Goal: Task Accomplishment & Management: Manage account settings

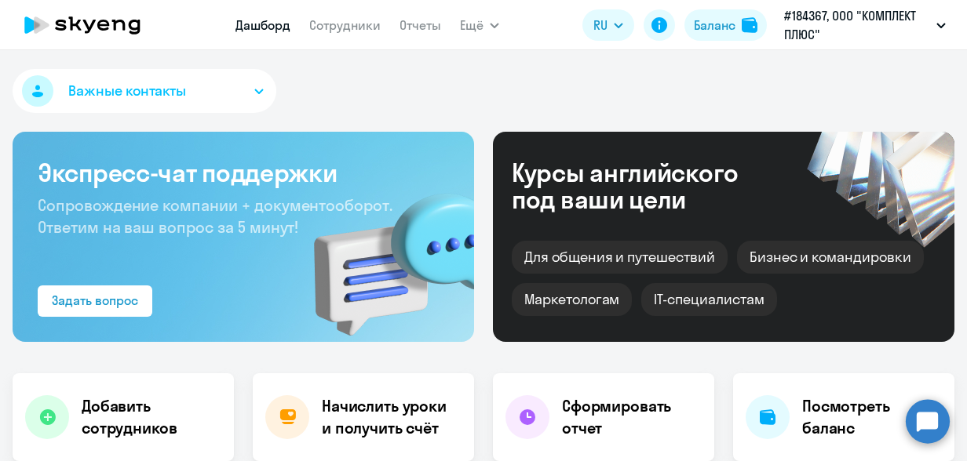
select select "30"
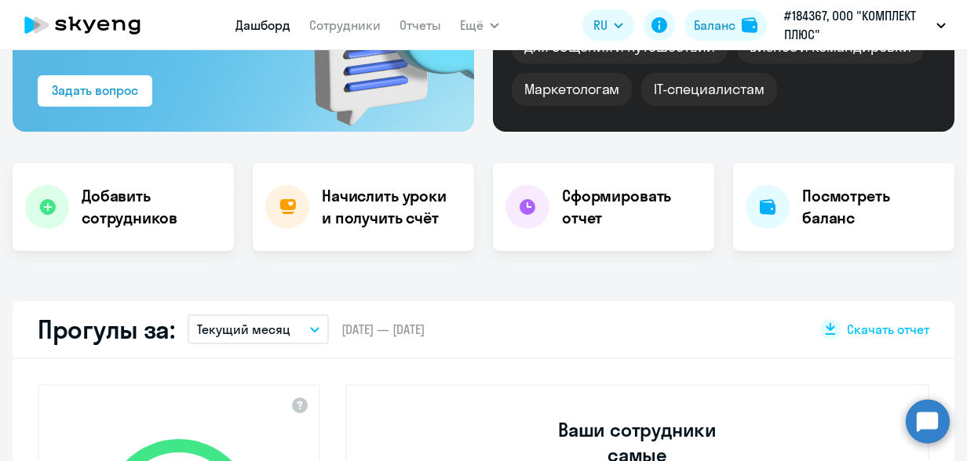
scroll to position [235, 0]
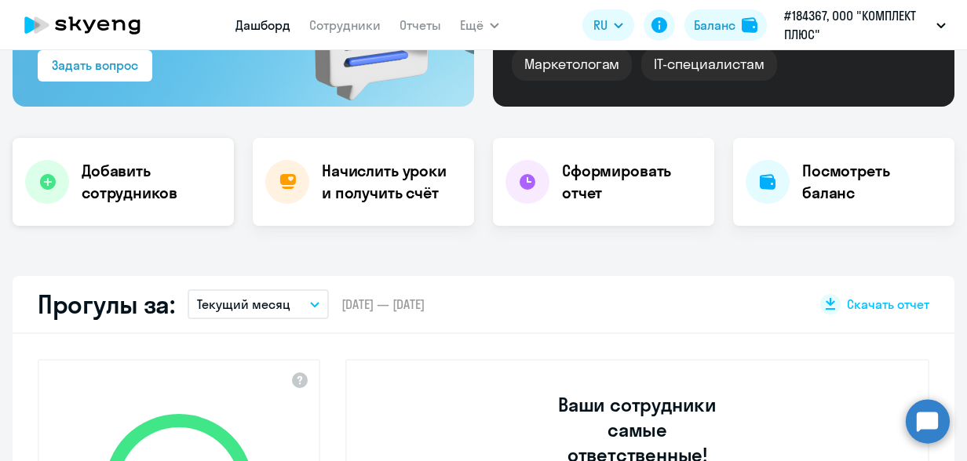
click at [133, 194] on h4 "Добавить сотрудников" at bounding box center [152, 182] width 140 height 44
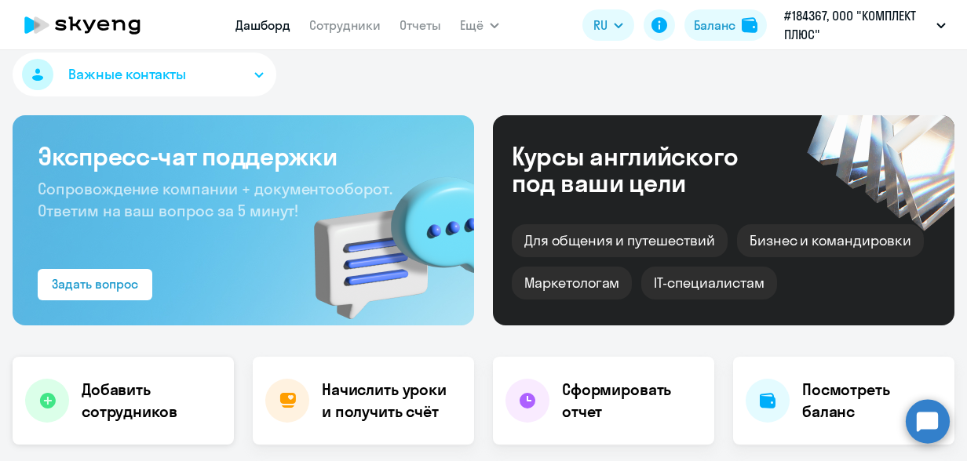
select select "english_adult_not_native_speaker"
select select "3"
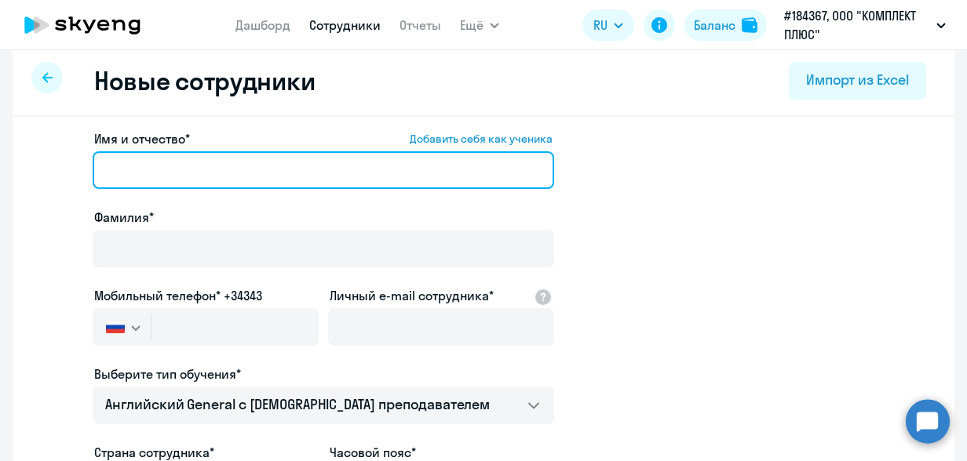
click at [200, 176] on input "Имя и отчество* Добавить себя как ученика" at bounding box center [323, 170] width 461 height 38
drag, startPoint x: 219, startPoint y: 165, endPoint x: 148, endPoint y: 181, distance: 73.3
click at [144, 177] on input "[PERSON_NAME]" at bounding box center [323, 170] width 461 height 38
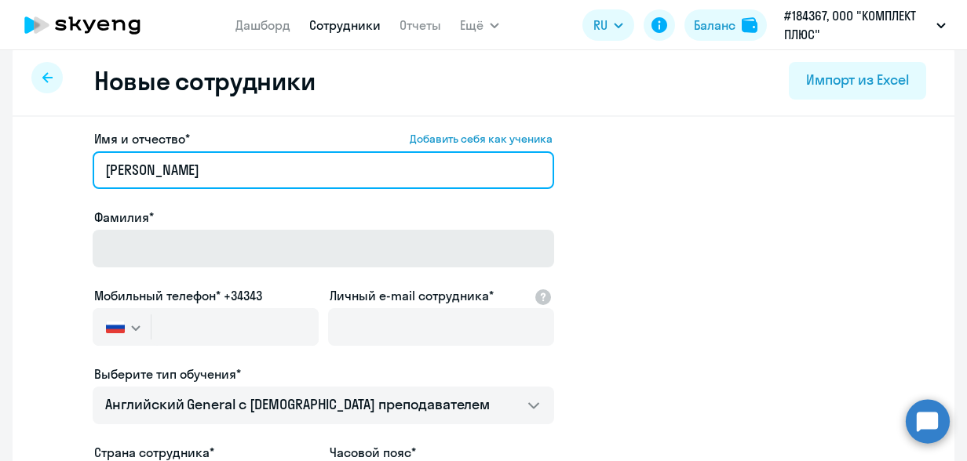
type input "[PERSON_NAME]"
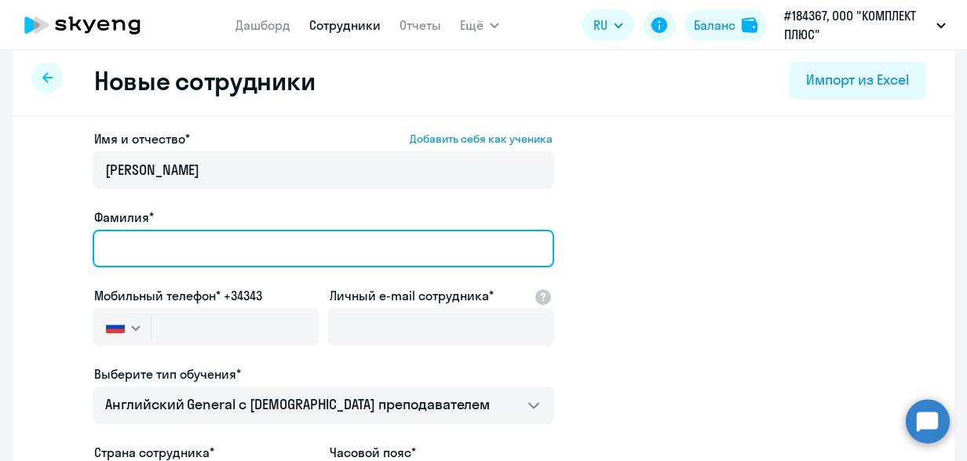
click at [129, 240] on input "Фамилия*" at bounding box center [323, 249] width 461 height 38
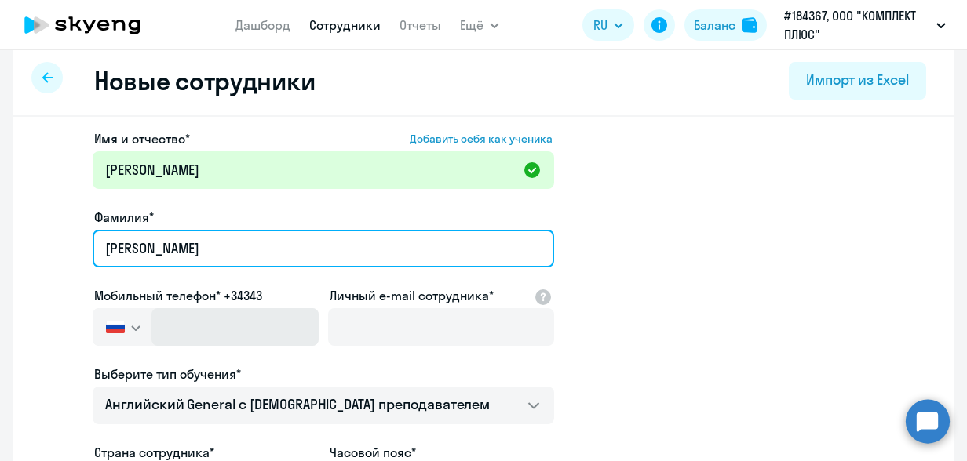
type input "[PERSON_NAME]"
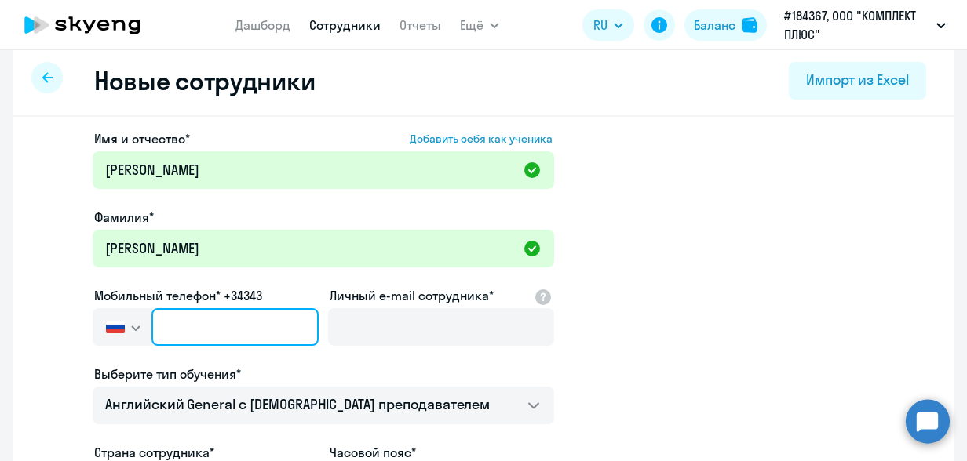
click at [163, 336] on input "text" at bounding box center [234, 327] width 167 height 38
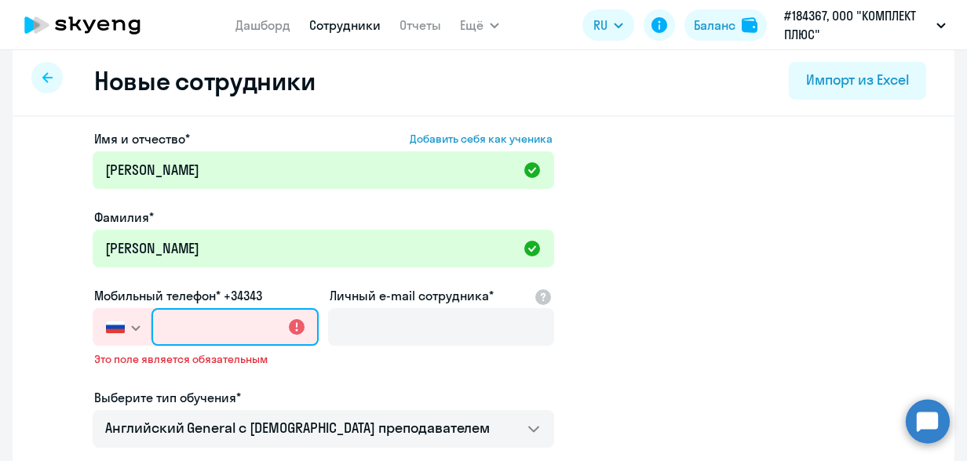
paste input "[PHONE_NUMBER]"
type input "[PHONE_NUMBER]"
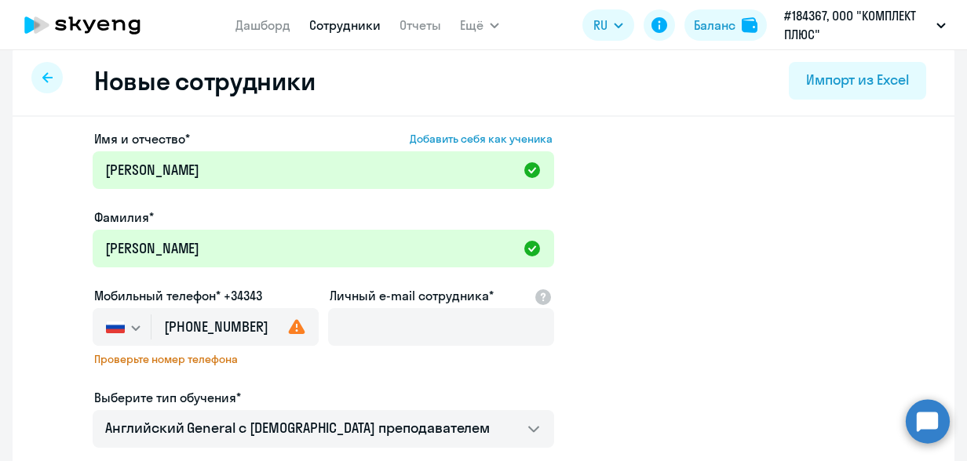
click at [289, 325] on use at bounding box center [297, 326] width 16 height 15
click at [173, 327] on input "[PHONE_NUMBER]" at bounding box center [234, 327] width 167 height 38
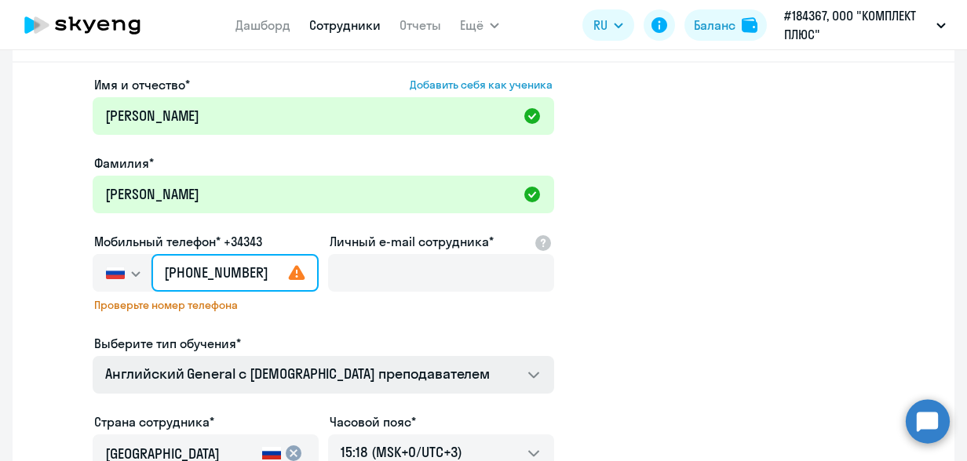
scroll to position [95, 0]
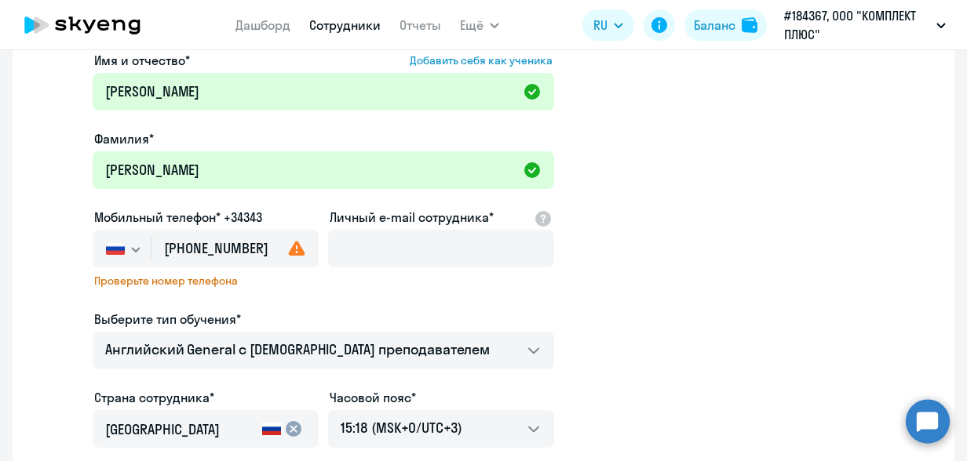
click at [217, 315] on label "Выберите тип обучения*" at bounding box center [167, 319] width 147 height 19
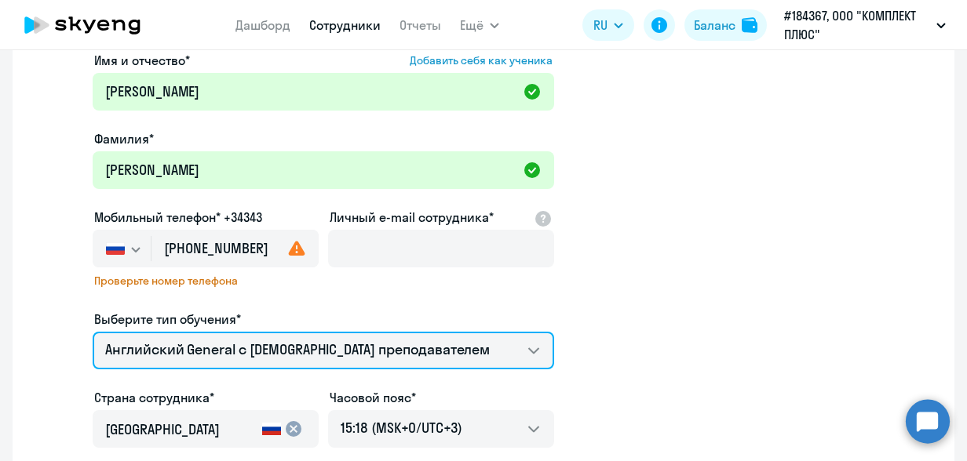
click at [217, 332] on select "Английский General с [DEMOGRAPHIC_DATA] преподавателем" at bounding box center [323, 351] width 461 height 38
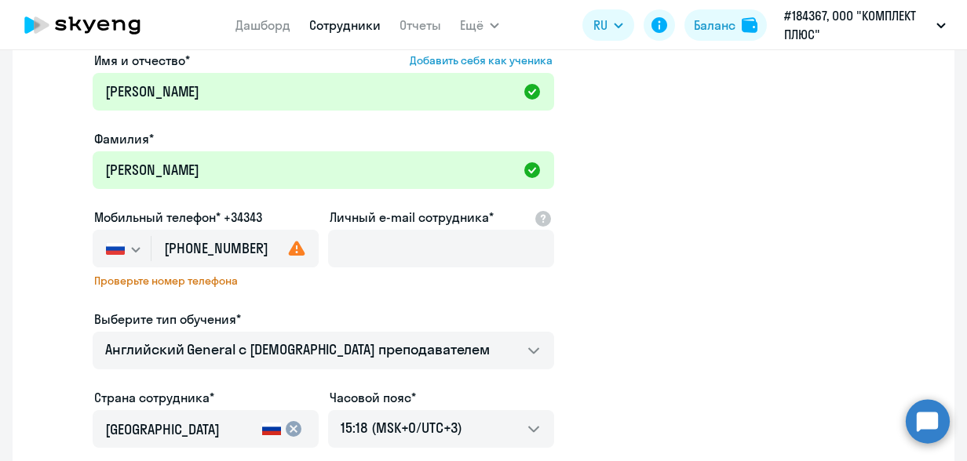
click at [360, 294] on div "Имя и отчество* Добавить себя как ученика [PERSON_NAME]* [PERSON_NAME] Мобильны…" at bounding box center [323, 342] width 461 height 583
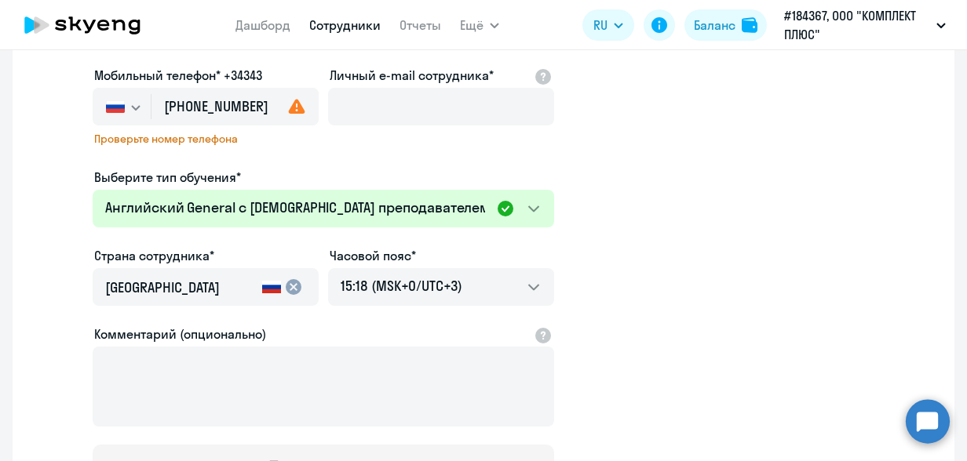
scroll to position [252, 0]
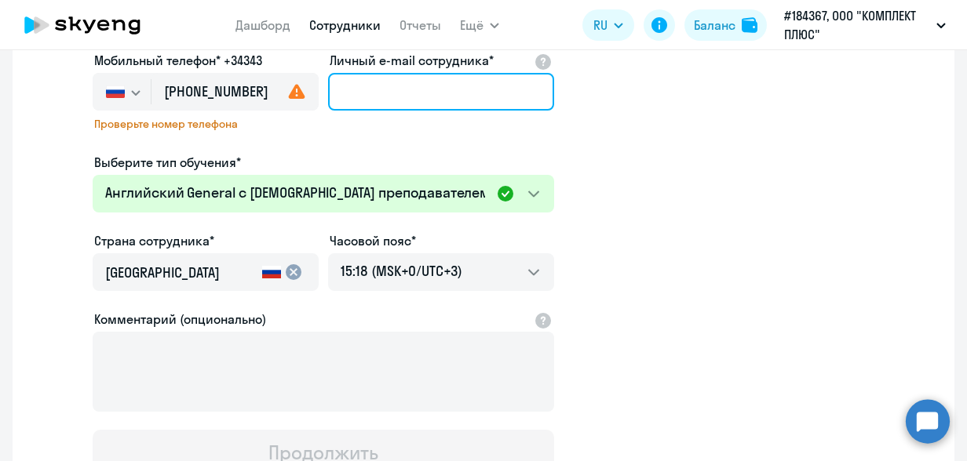
click at [369, 90] on input "Личный e-mail сотрудника*" at bounding box center [441, 92] width 226 height 38
paste input "[EMAIL_ADDRESS][DOMAIN_NAME]"
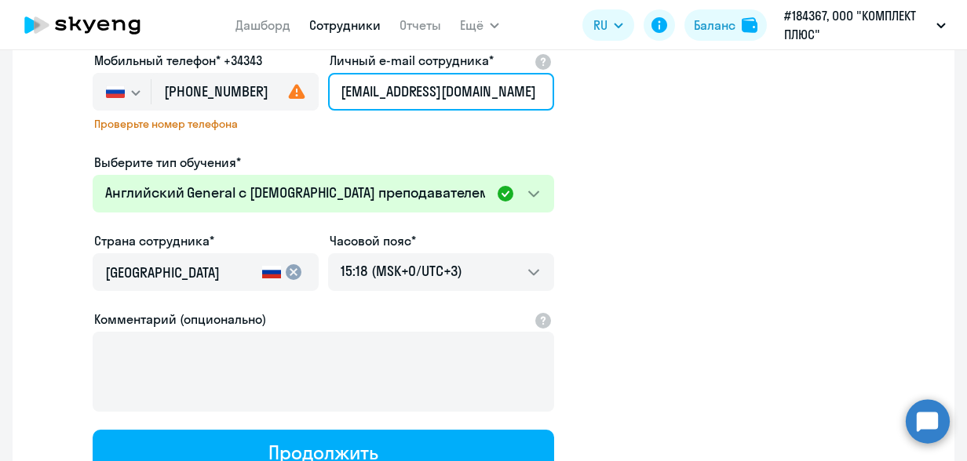
type input "[EMAIL_ADDRESS][DOMAIN_NAME]"
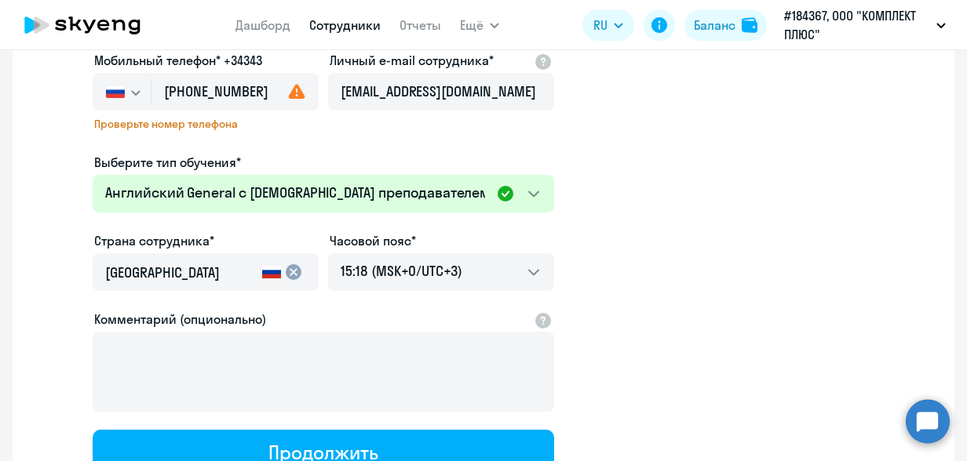
click at [626, 178] on app-new-student-form "Имя и отчество* Добавить себя как ученика [PERSON_NAME]* [PERSON_NAME] Мобильны…" at bounding box center [484, 185] width 892 height 583
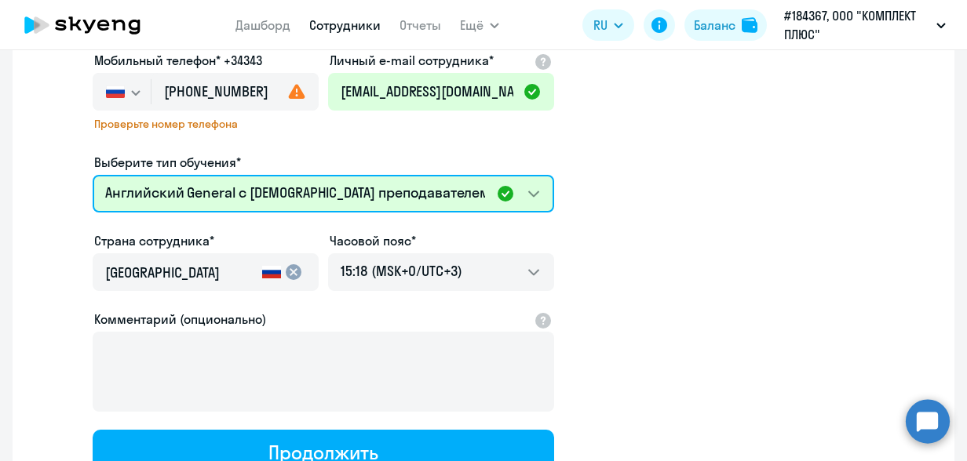
click at [529, 190] on select "Английский General с [DEMOGRAPHIC_DATA] преподавателем" at bounding box center [323, 194] width 461 height 38
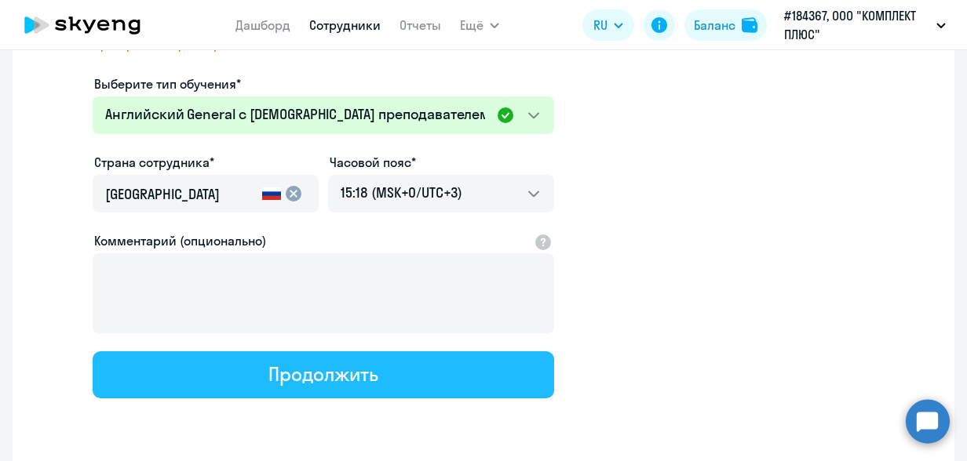
click at [308, 372] on div "Продолжить" at bounding box center [322, 374] width 109 height 25
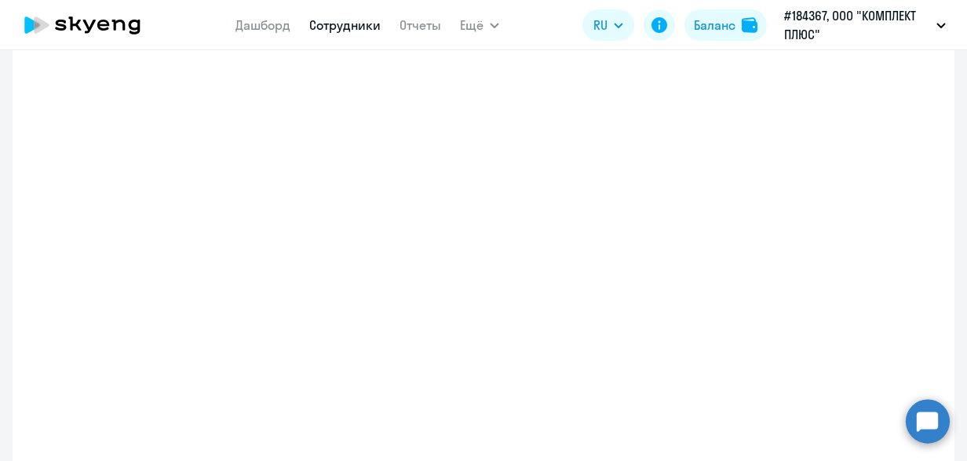
select select "english_adult_not_native_speaker"
select select "3"
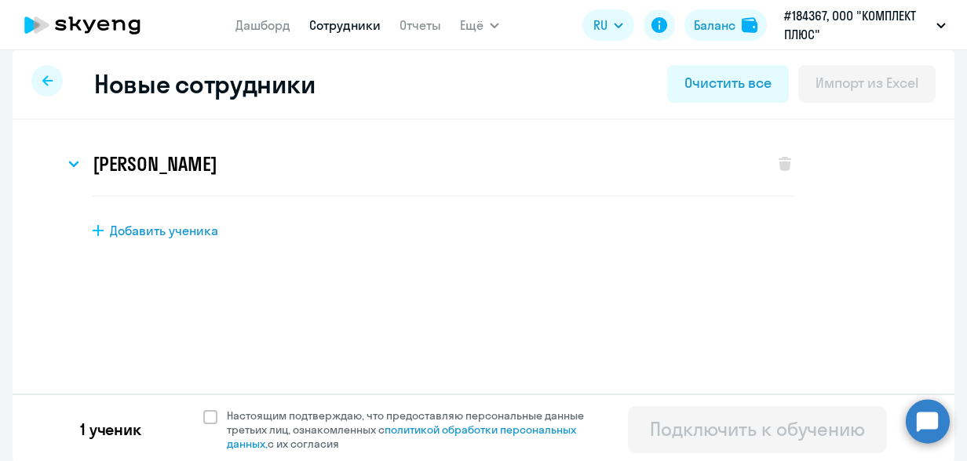
scroll to position [16, 0]
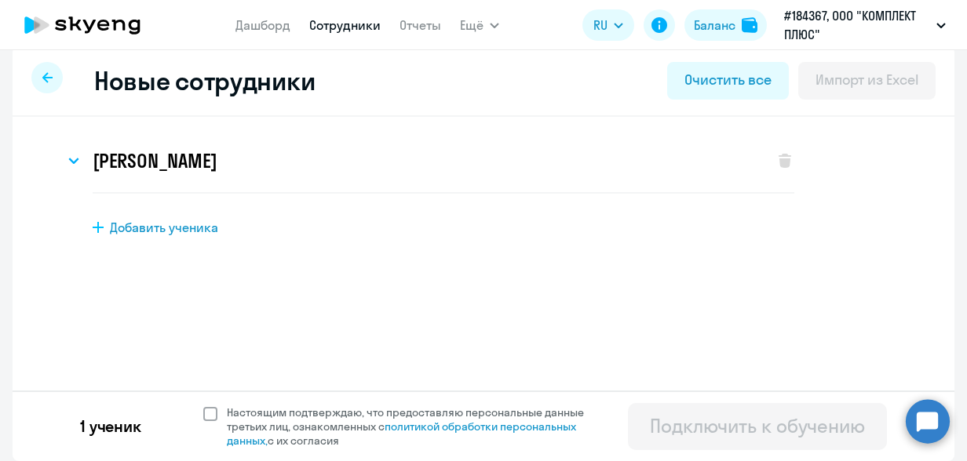
click at [207, 411] on span at bounding box center [210, 414] width 14 height 14
click at [203, 406] on input "Настоящим подтверждаю, что предоставляю персональные данные третьих лиц, ознако…" at bounding box center [202, 405] width 1 height 1
checkbox input "true"
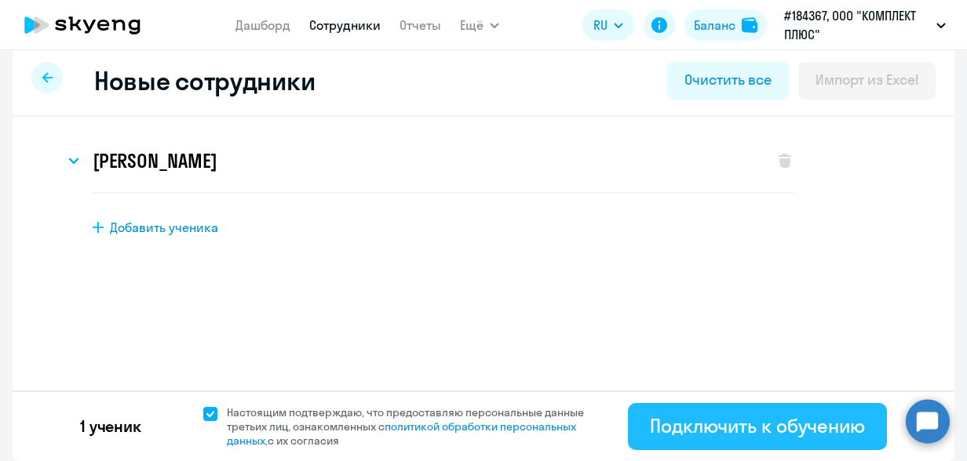
click at [735, 435] on div "Подключить к обучению" at bounding box center [757, 426] width 215 height 25
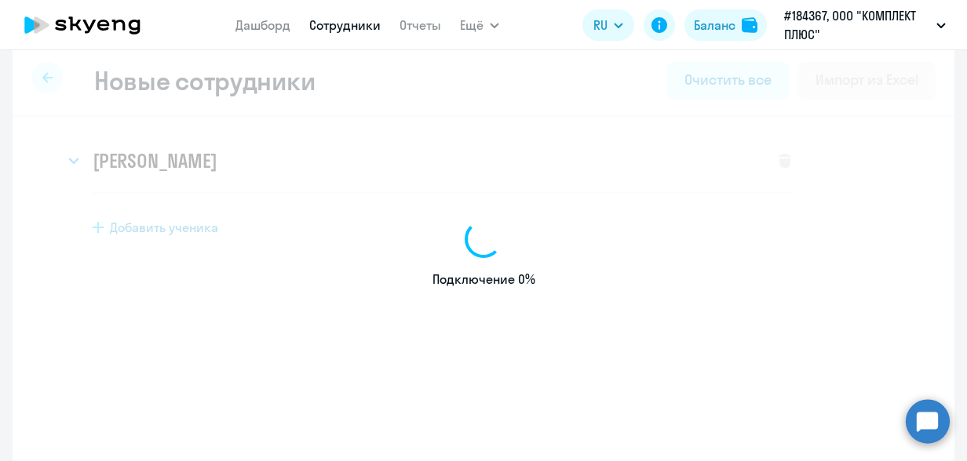
select select "english_adult_not_native_speaker"
select select "3"
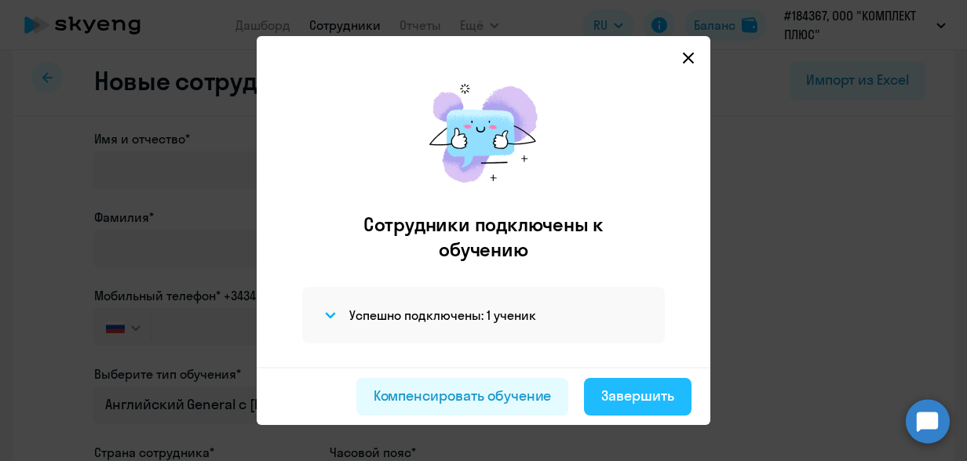
click at [637, 400] on div "Завершить" at bounding box center [637, 396] width 73 height 20
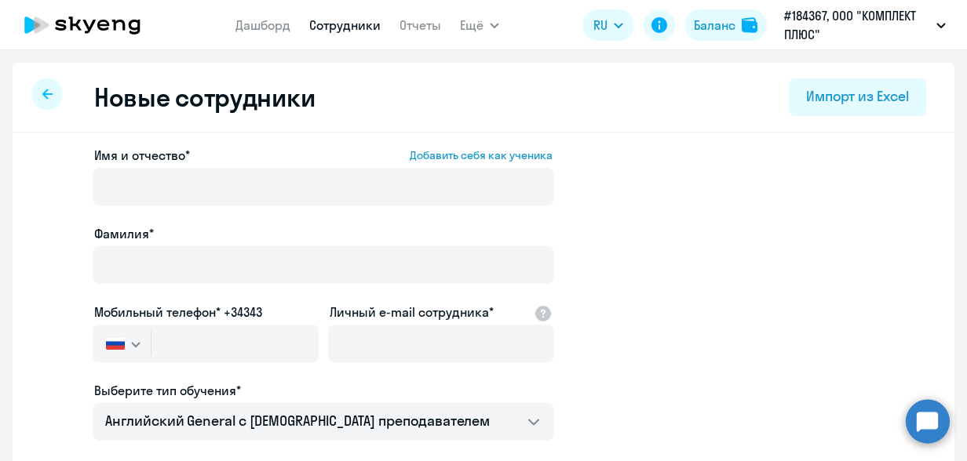
select select "30"
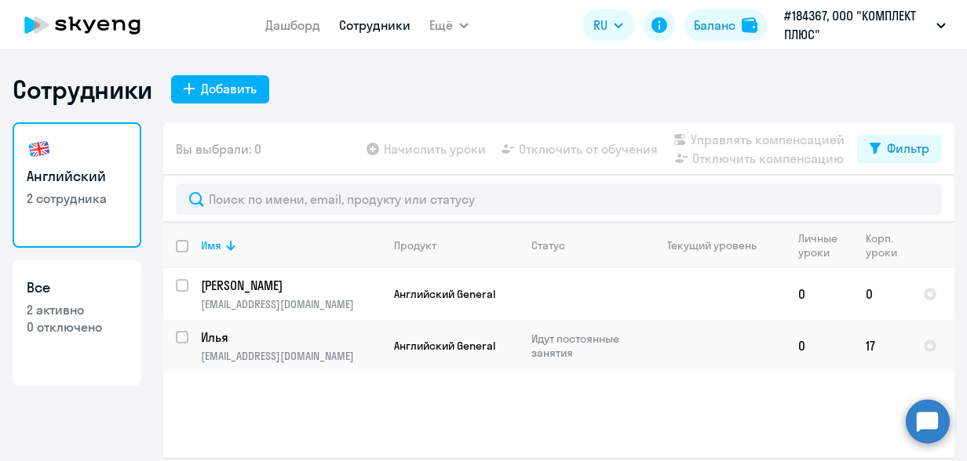
click at [388, 149] on app-table-action-button "Начислить уроки" at bounding box center [424, 149] width 122 height 19
click at [176, 287] on input "select row 40561367" at bounding box center [191, 294] width 31 height 31
checkbox input "true"
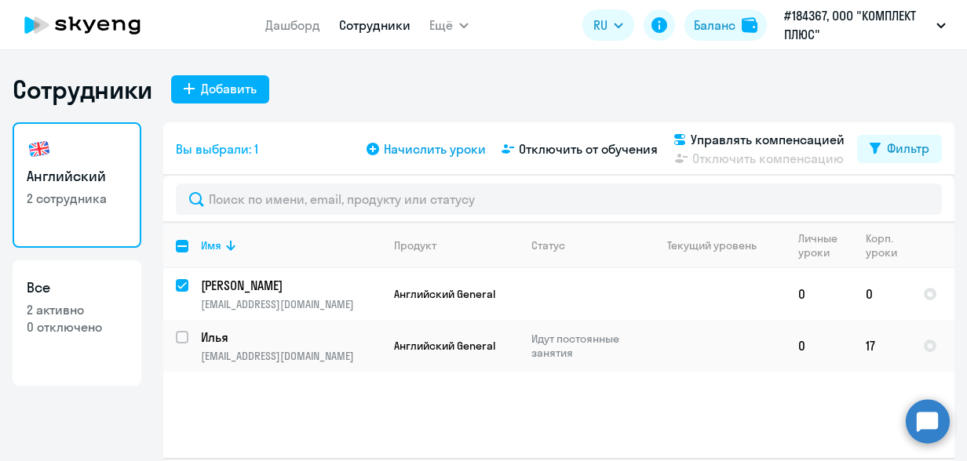
click at [410, 155] on span "Начислить уроки" at bounding box center [435, 149] width 102 height 19
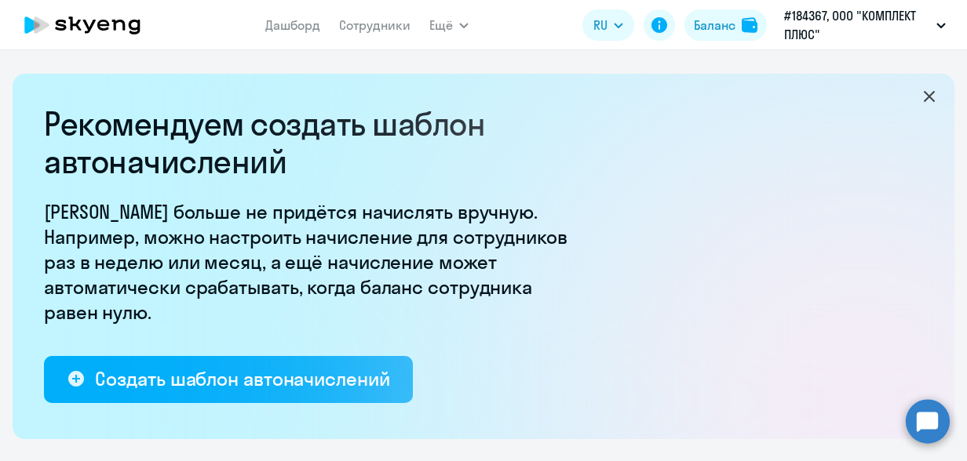
select select "10"
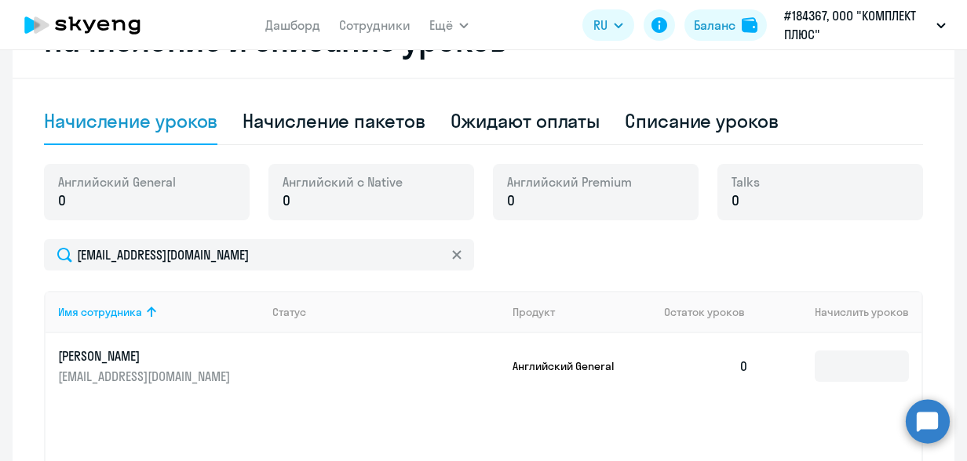
scroll to position [471, 0]
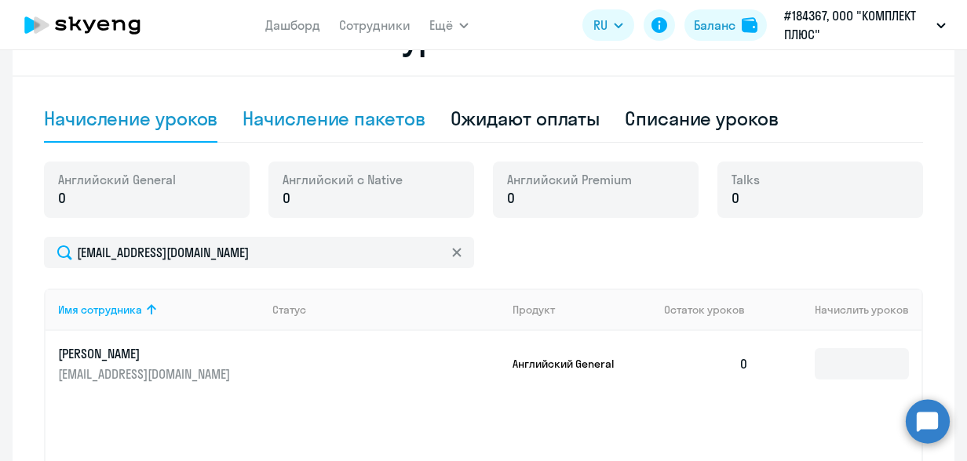
click at [367, 117] on div "Начисление пакетов" at bounding box center [334, 118] width 182 height 25
select select "10"
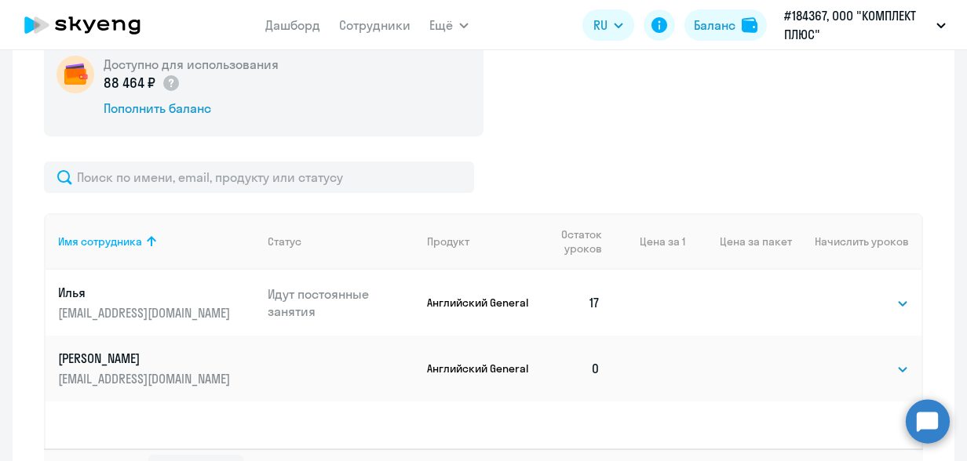
scroll to position [628, 0]
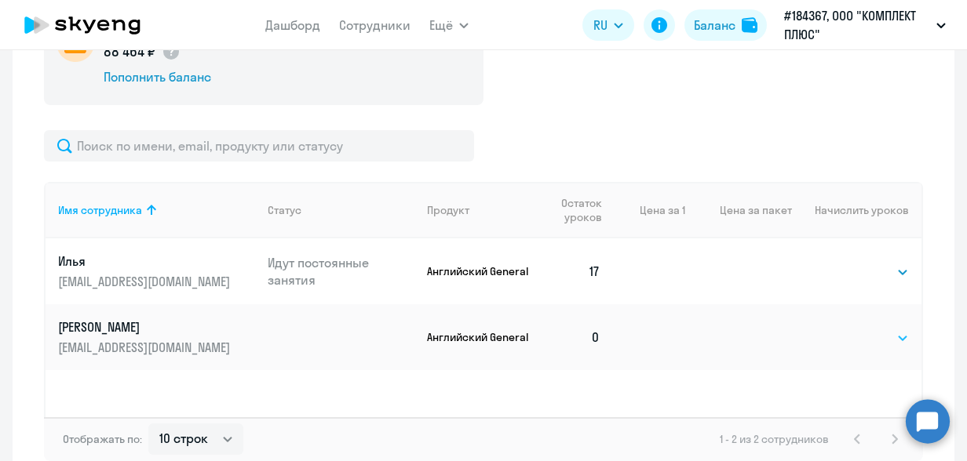
click at [888, 330] on select "Выбрать 4 8 16 32 64 96 128" at bounding box center [876, 338] width 64 height 19
select select "16"
click at [844, 329] on select "Выбрать 4 8 16 32 64 96 128" at bounding box center [876, 338] width 64 height 19
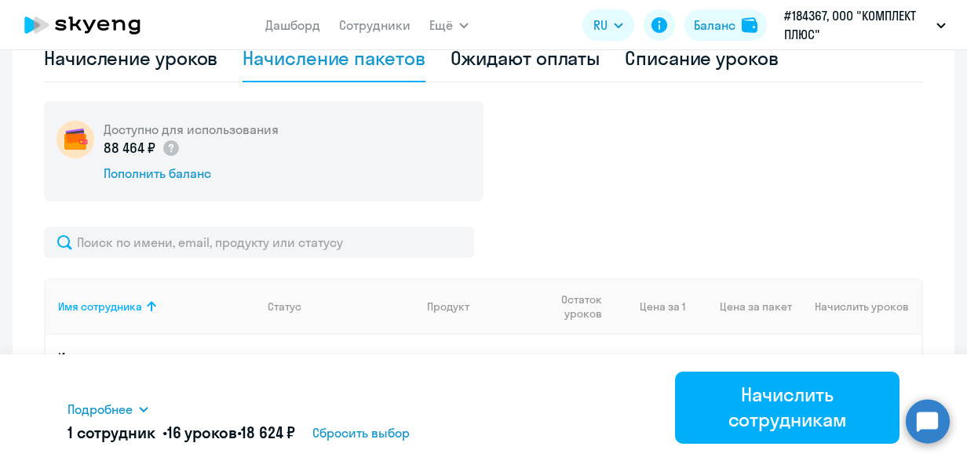
scroll to position [471, 0]
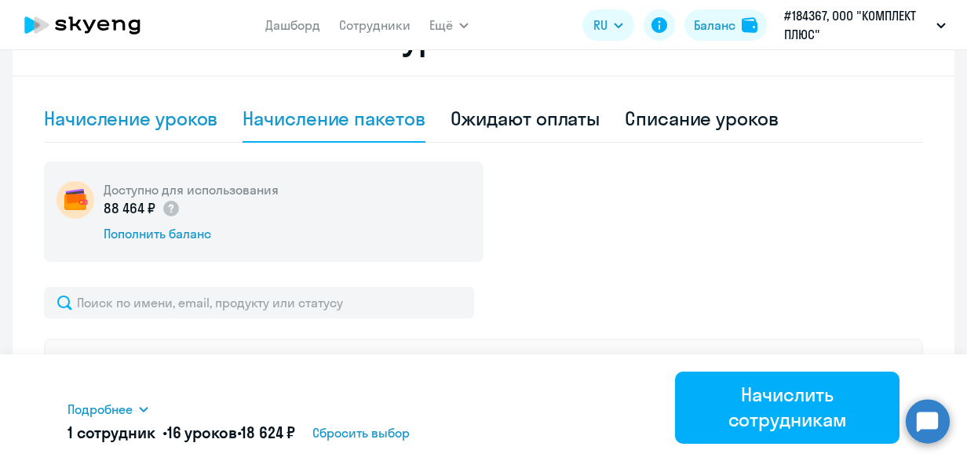
click at [158, 121] on div "Начисление уроков" at bounding box center [130, 118] width 173 height 25
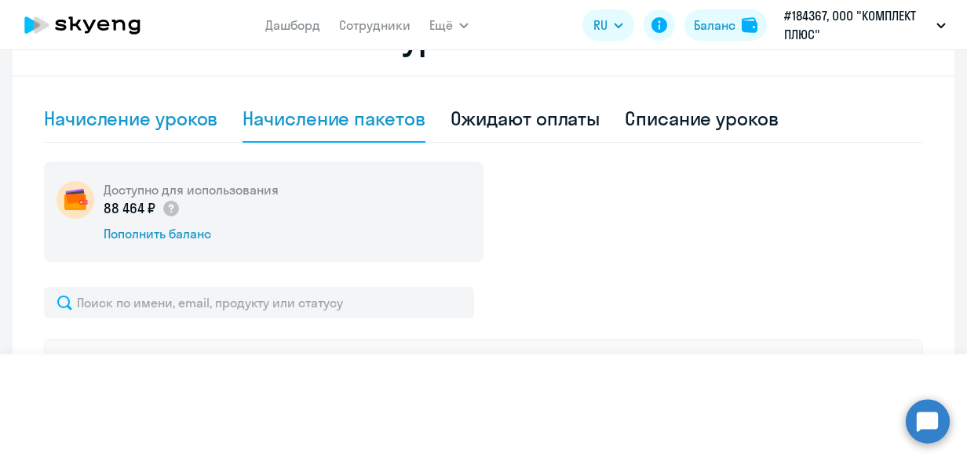
select select "10"
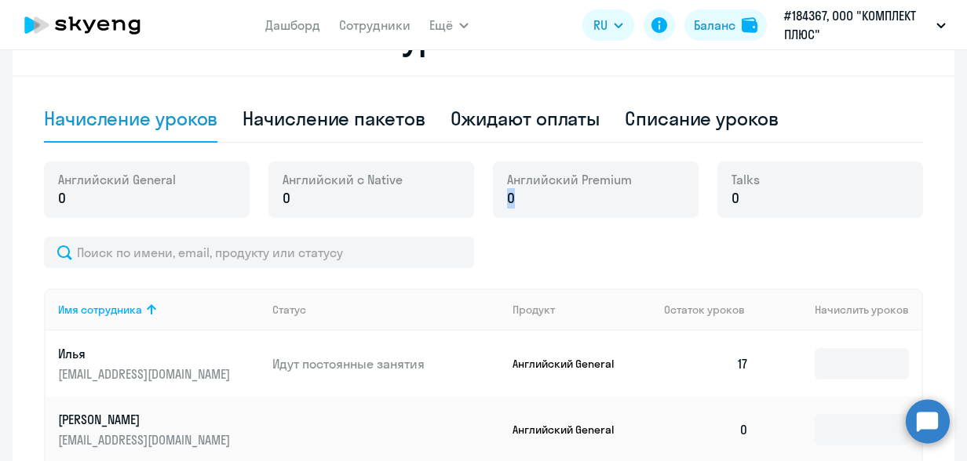
drag, startPoint x: 507, startPoint y: 196, endPoint x: 499, endPoint y: 198, distance: 8.0
click at [499, 198] on div "Английский Premium 0" at bounding box center [596, 190] width 206 height 57
click at [525, 240] on div at bounding box center [483, 252] width 879 height 31
drag, startPoint x: 510, startPoint y: 201, endPoint x: 502, endPoint y: 193, distance: 11.1
click at [507, 193] on p "0" at bounding box center [569, 198] width 125 height 20
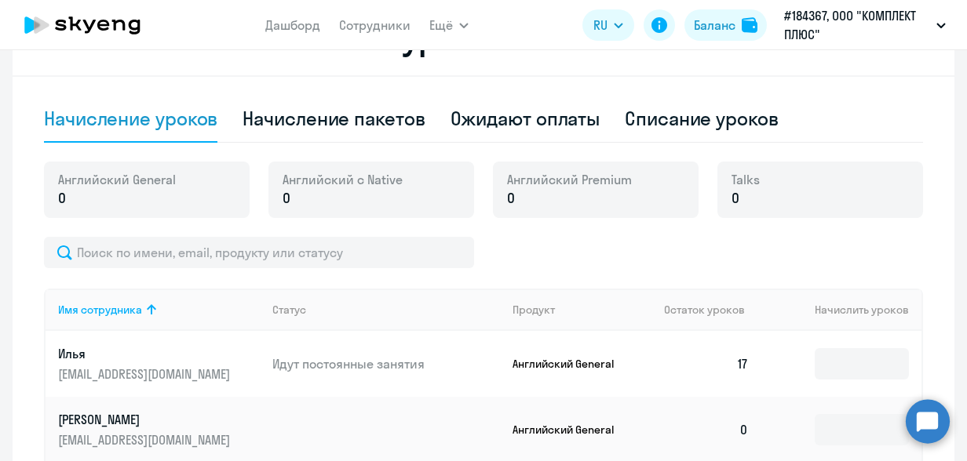
click at [113, 199] on p "0" at bounding box center [117, 198] width 118 height 20
drag, startPoint x: 520, startPoint y: 196, endPoint x: 498, endPoint y: 194, distance: 21.3
click at [498, 194] on div "Английский Premium 0" at bounding box center [596, 190] width 206 height 57
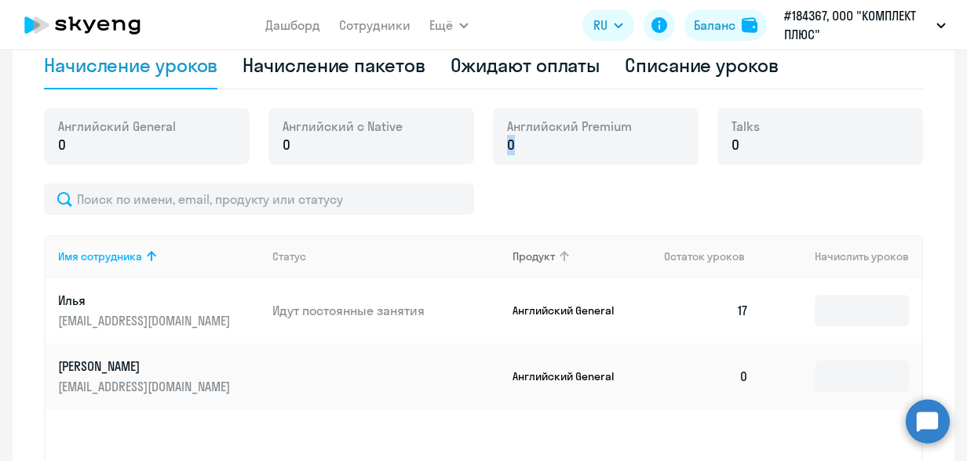
scroll to position [549, 0]
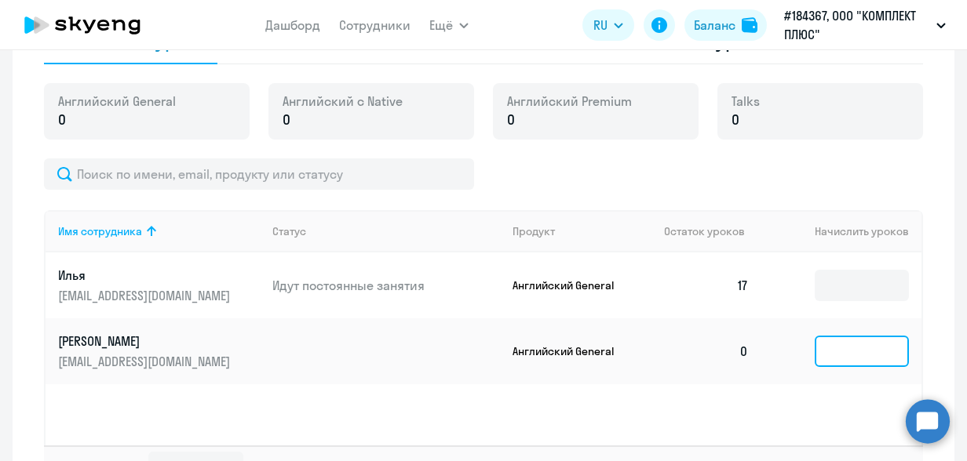
click at [830, 341] on input at bounding box center [862, 351] width 94 height 31
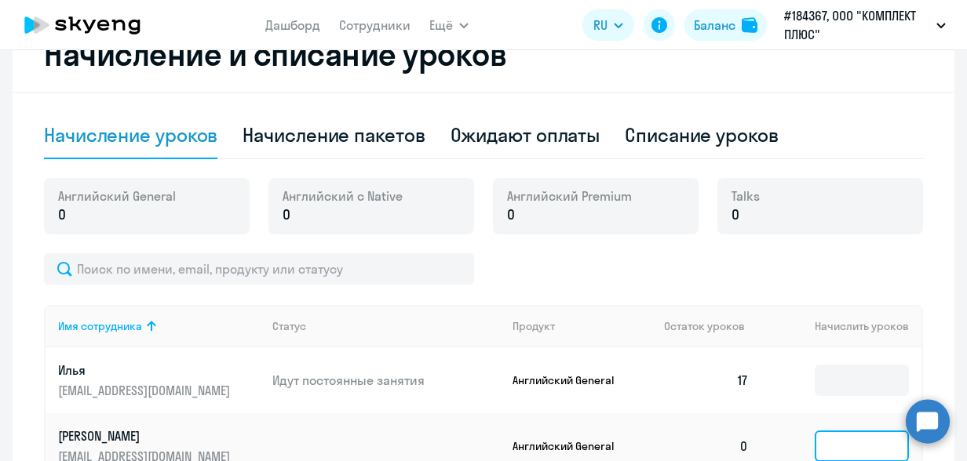
scroll to position [430, 0]
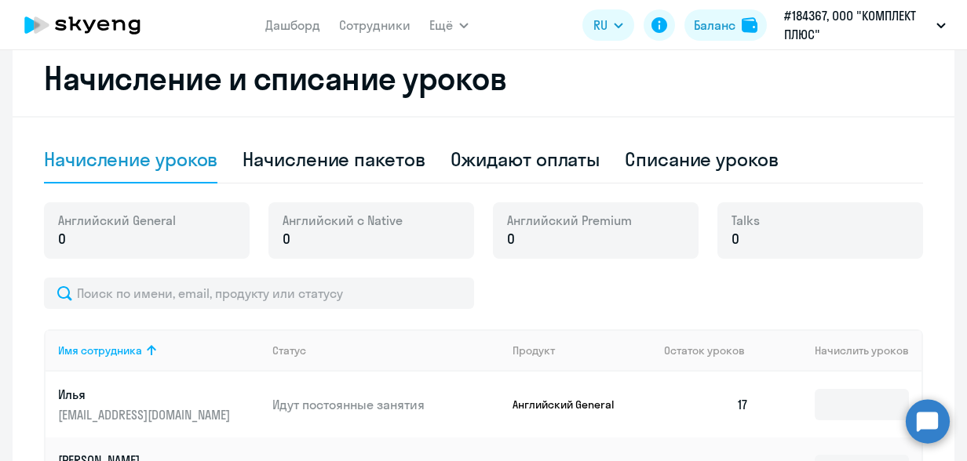
click at [515, 239] on p "0" at bounding box center [569, 239] width 125 height 20
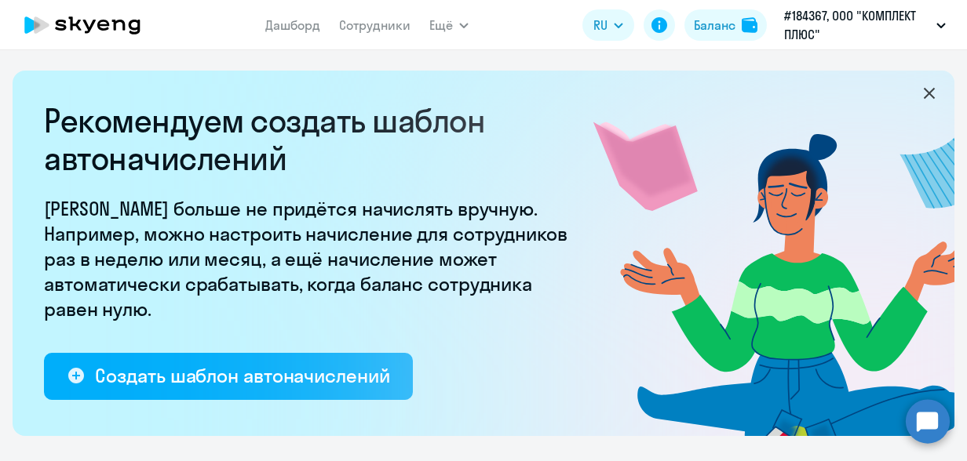
scroll to position [0, 0]
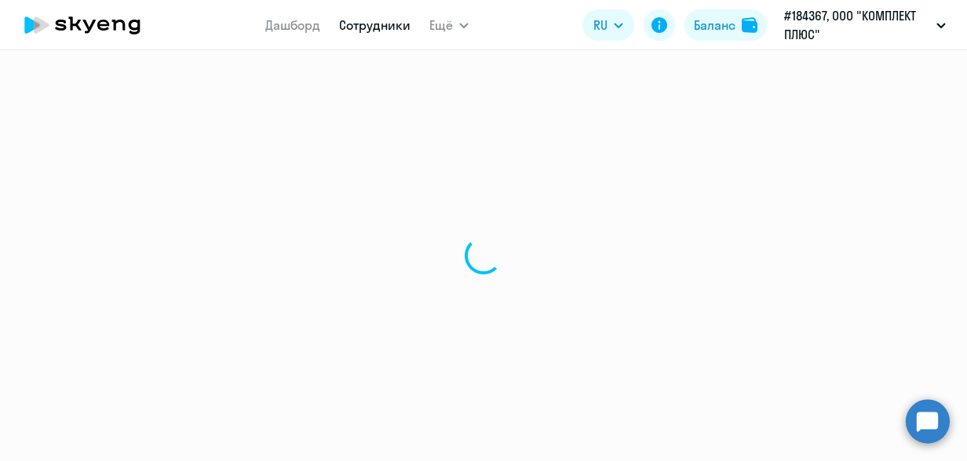
select select "30"
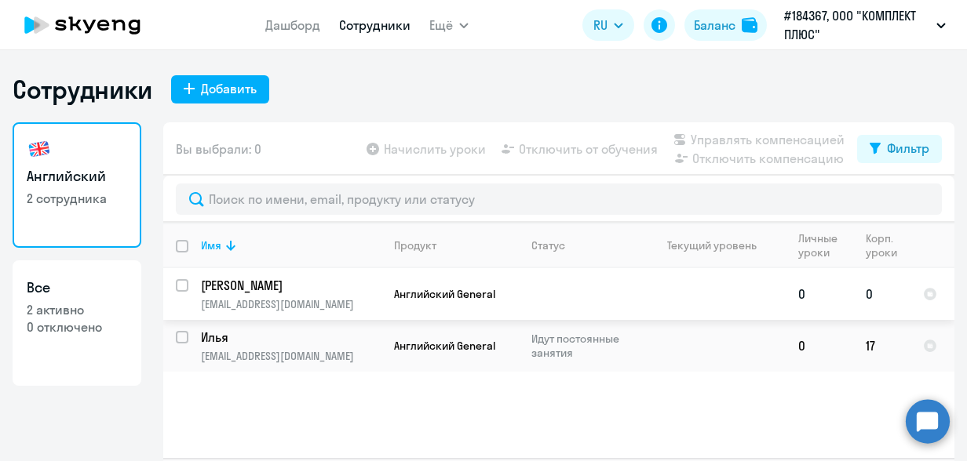
click at [176, 286] on input "select row 40561367" at bounding box center [191, 294] width 31 height 31
checkbox input "true"
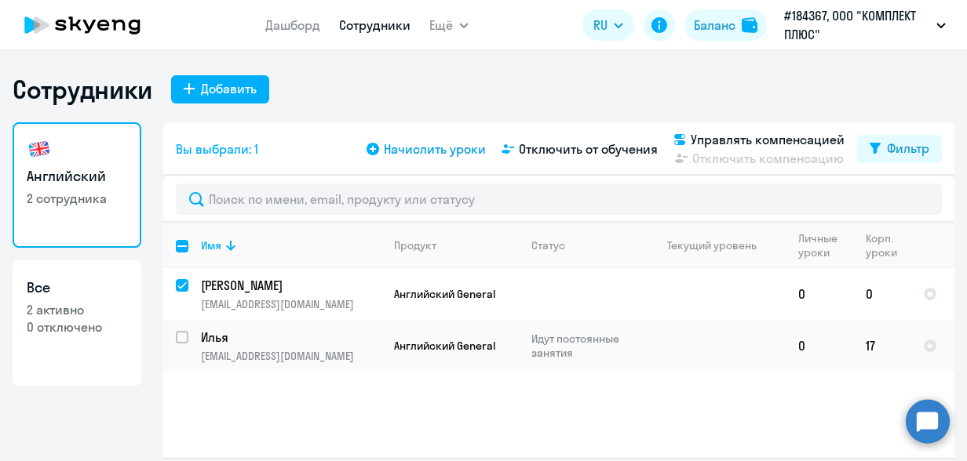
click at [385, 148] on span "Начислить уроки" at bounding box center [435, 149] width 102 height 19
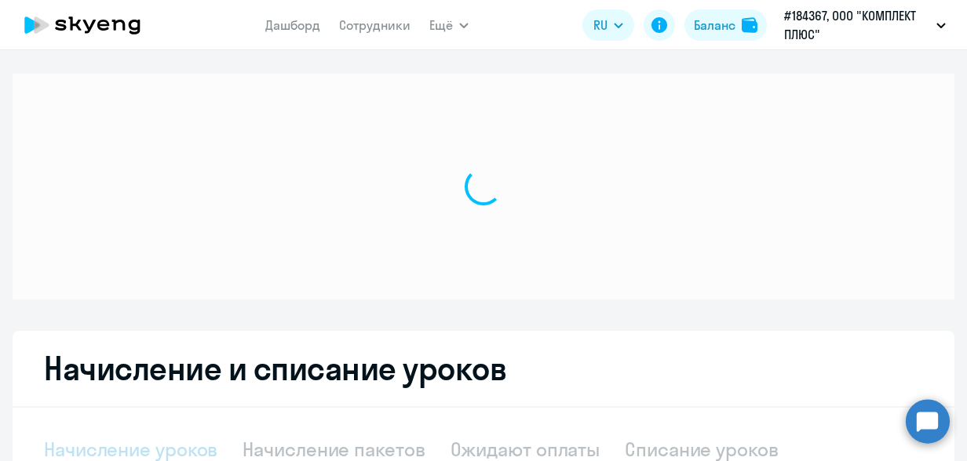
select select "10"
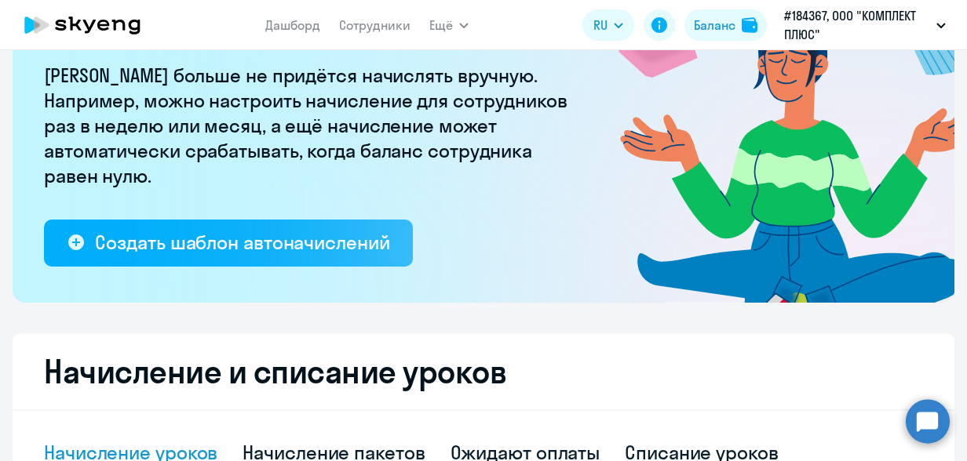
scroll to position [392, 0]
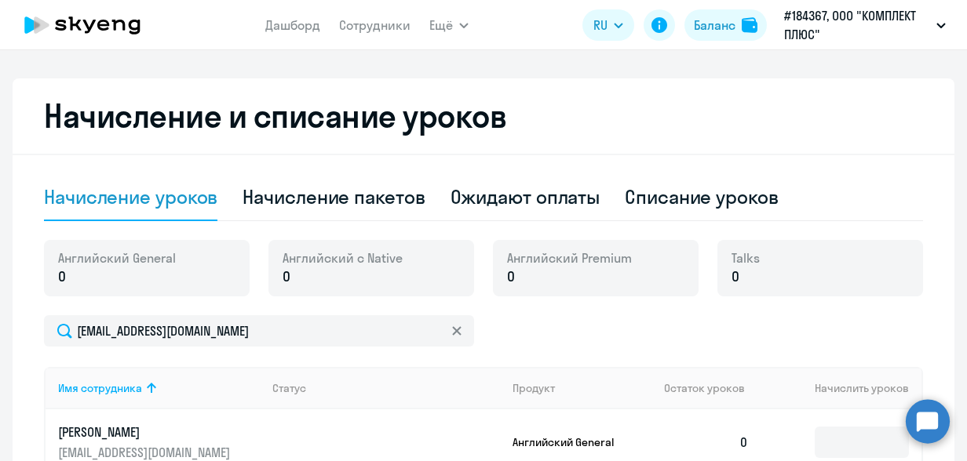
drag, startPoint x: 290, startPoint y: 285, endPoint x: 282, endPoint y: 276, distance: 12.2
click at [287, 283] on p "0" at bounding box center [343, 277] width 120 height 20
click at [283, 275] on span "0" at bounding box center [287, 277] width 8 height 20
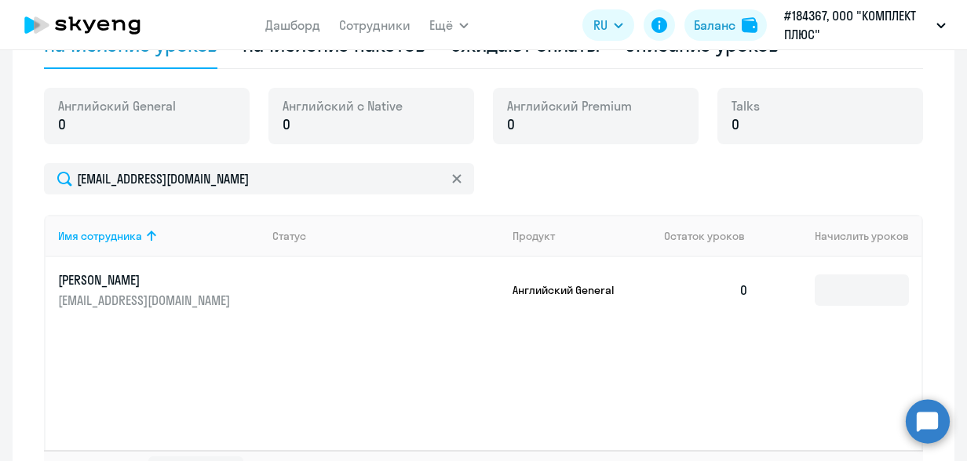
scroll to position [549, 0]
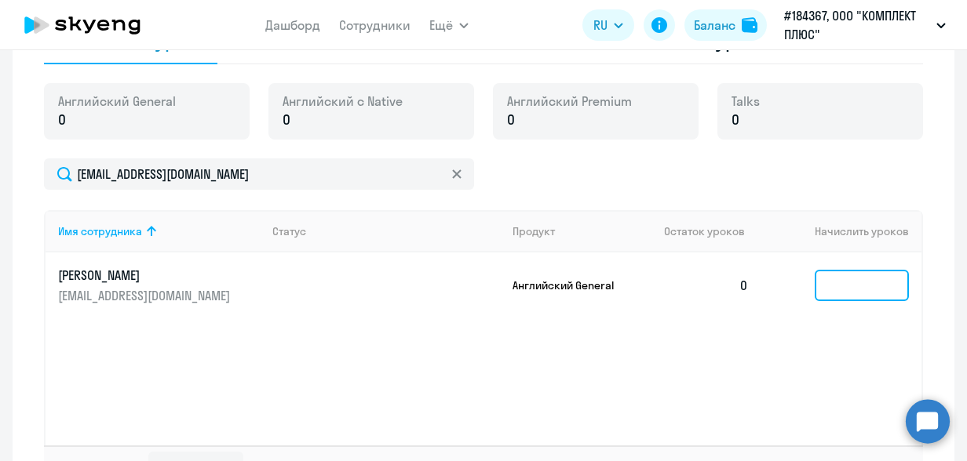
click at [824, 283] on input at bounding box center [862, 285] width 94 height 31
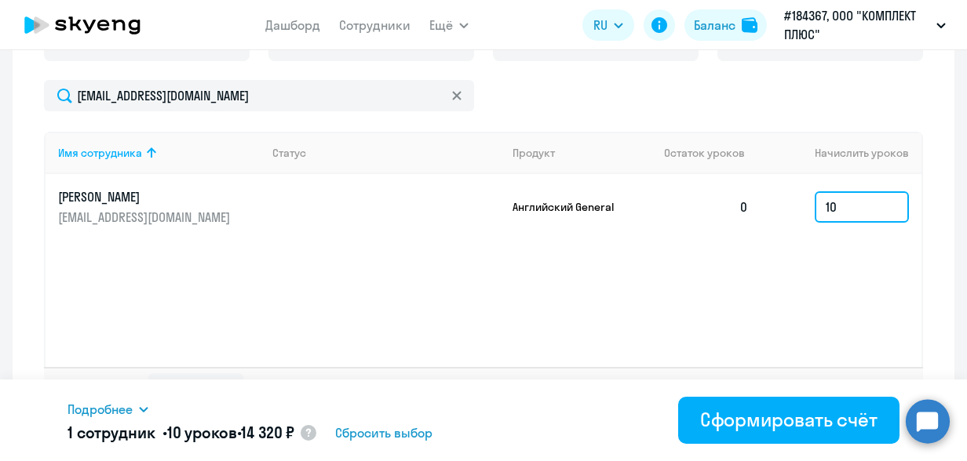
scroll to position [666, 0]
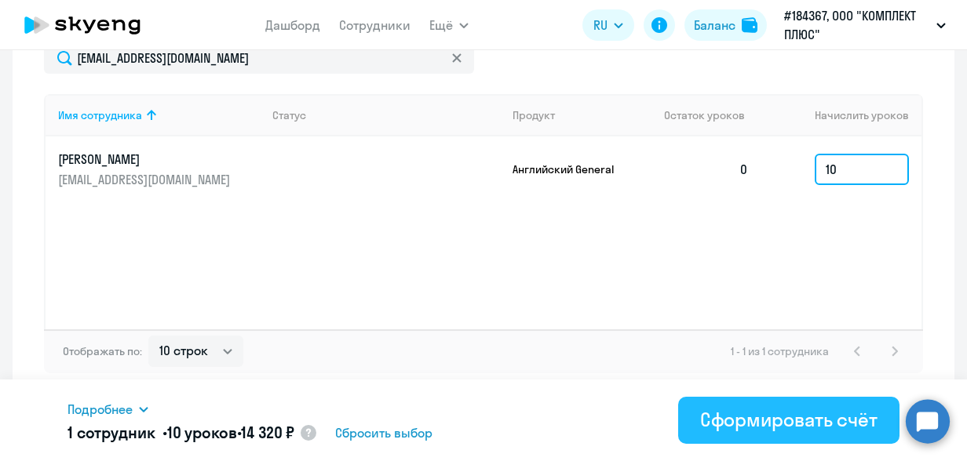
type input "10"
click at [816, 416] on div "Сформировать счёт" at bounding box center [788, 419] width 177 height 25
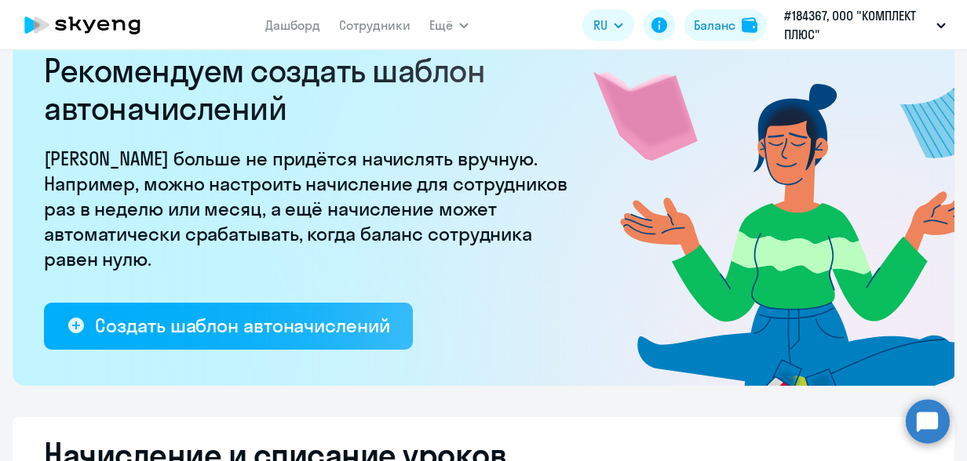
scroll to position [78, 0]
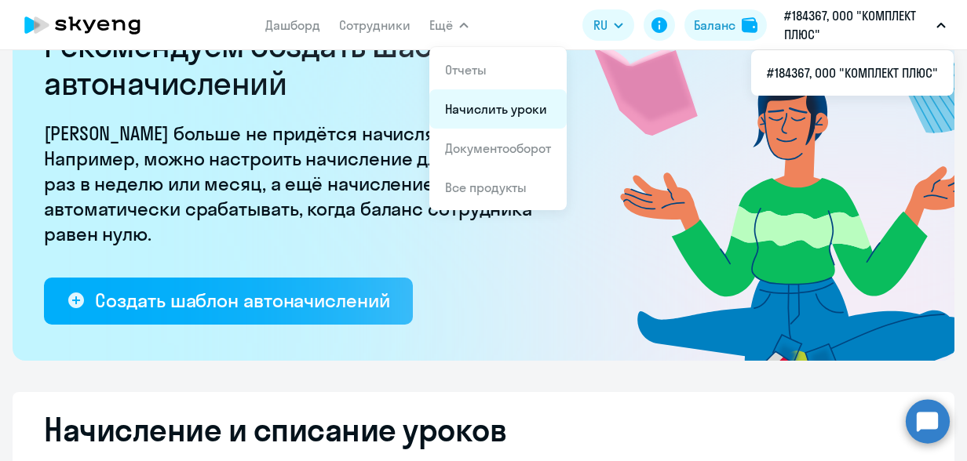
click at [480, 108] on link "Начислить уроки" at bounding box center [496, 109] width 102 height 16
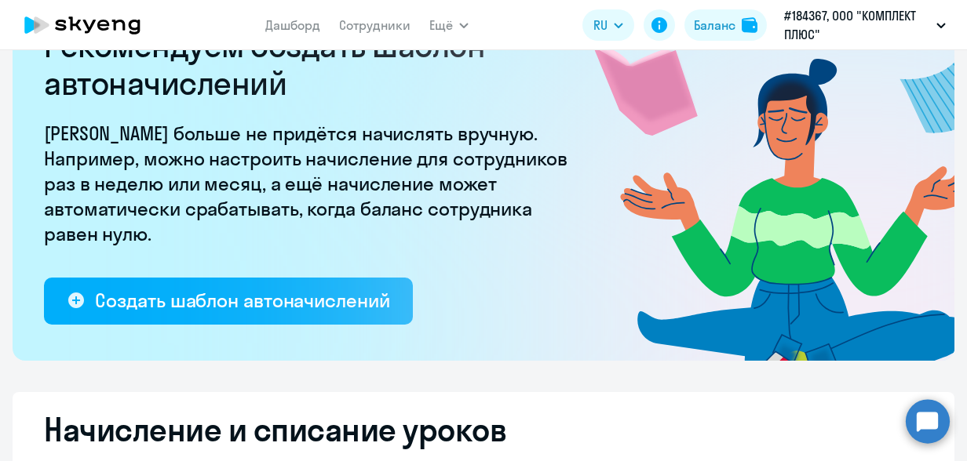
select select "10"
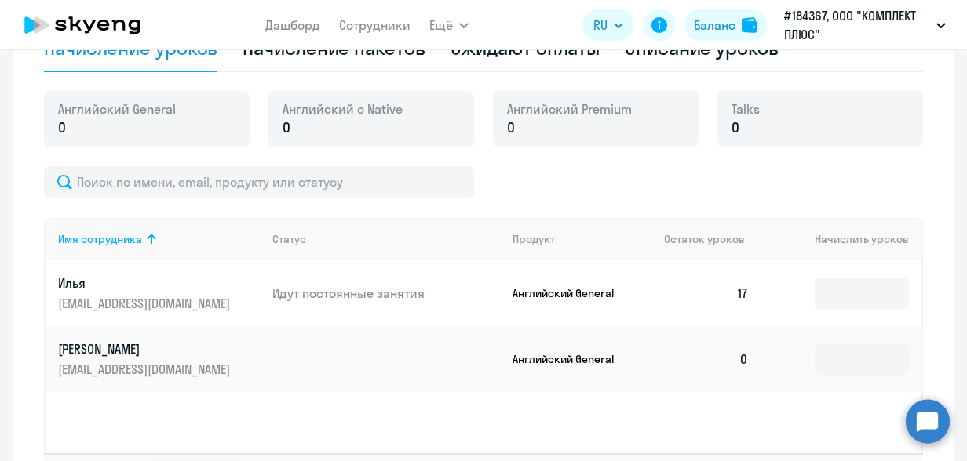
scroll to position [666, 0]
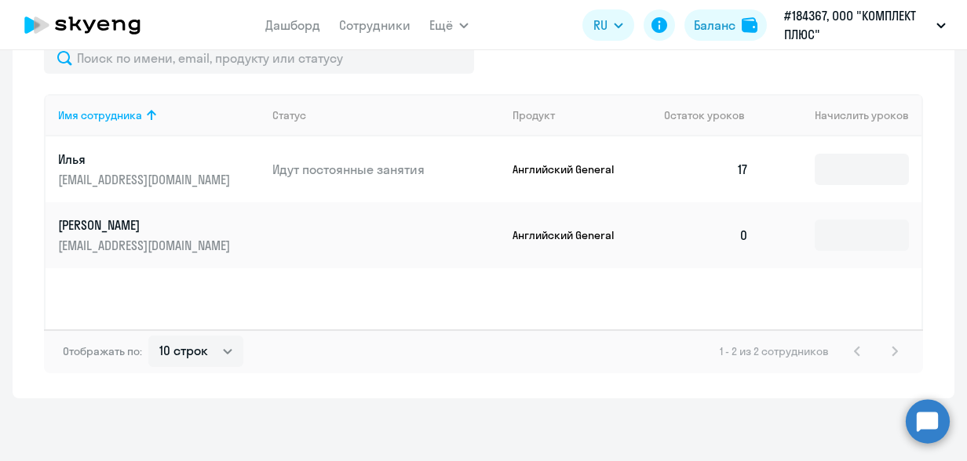
click at [733, 231] on td "0" at bounding box center [706, 235] width 110 height 66
click at [815, 243] on input at bounding box center [862, 235] width 94 height 31
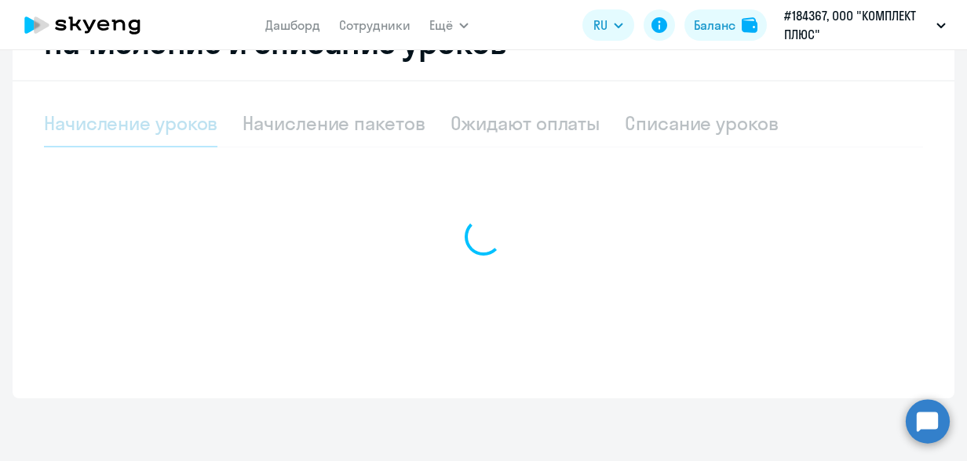
scroll to position [466, 0]
select select "10"
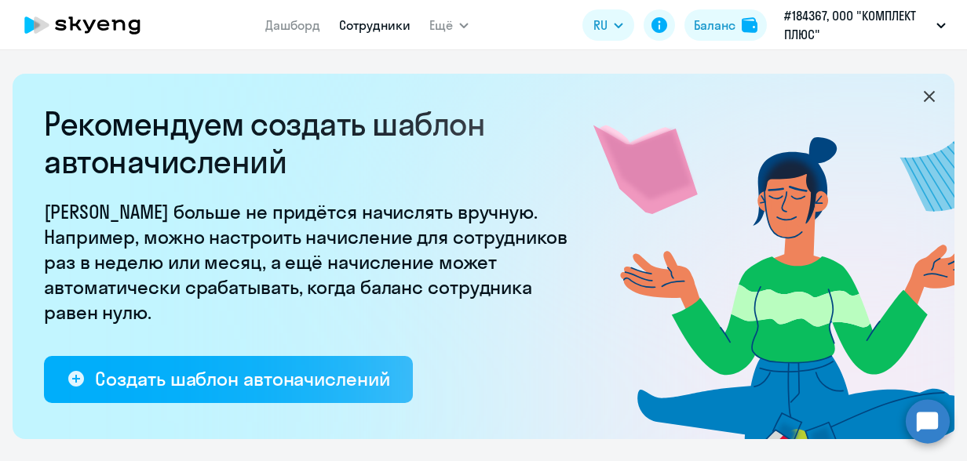
click at [366, 24] on link "Сотрудники" at bounding box center [374, 25] width 71 height 16
select select "30"
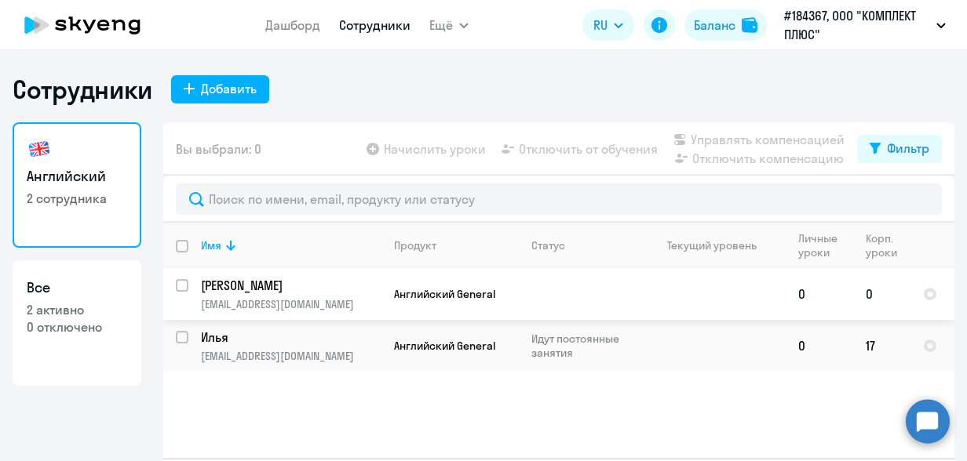
click at [176, 284] on input "select row 40561367" at bounding box center [191, 294] width 31 height 31
checkbox input "true"
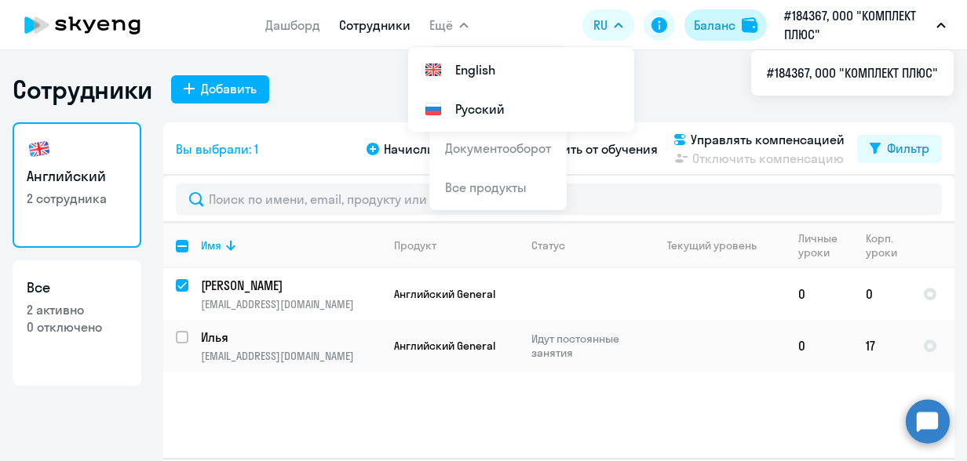
click at [706, 27] on div "Баланс" at bounding box center [715, 25] width 42 height 19
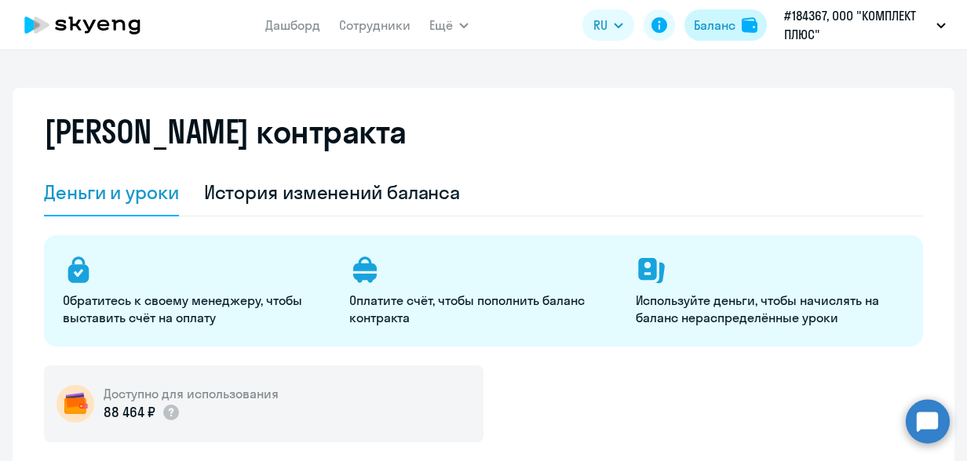
select select "english_adult_not_native_speaker"
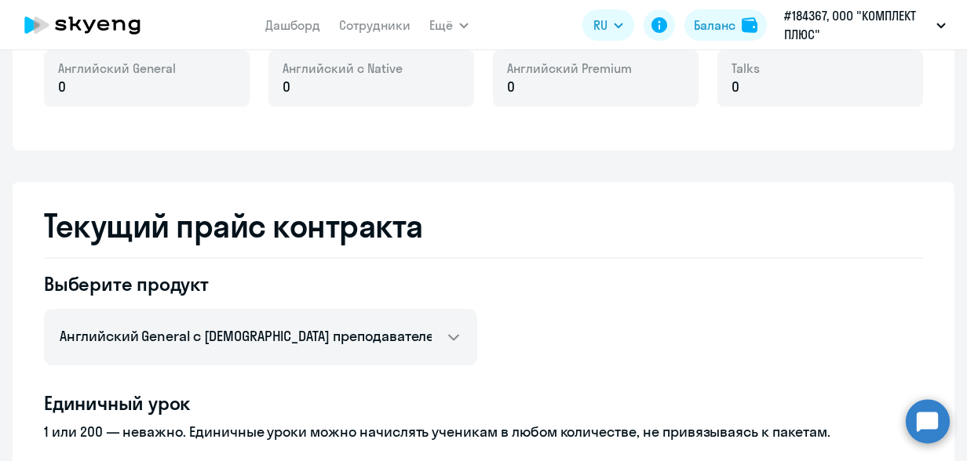
scroll to position [314, 0]
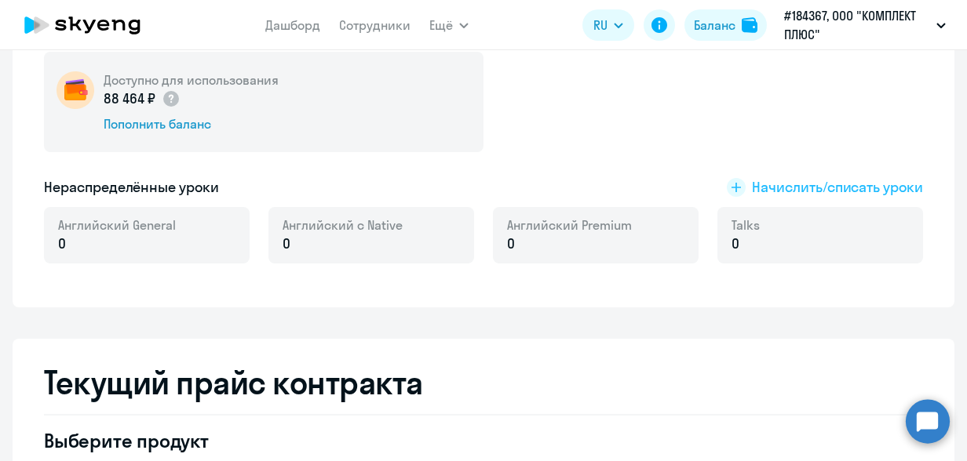
click at [728, 185] on rect at bounding box center [736, 187] width 19 height 19
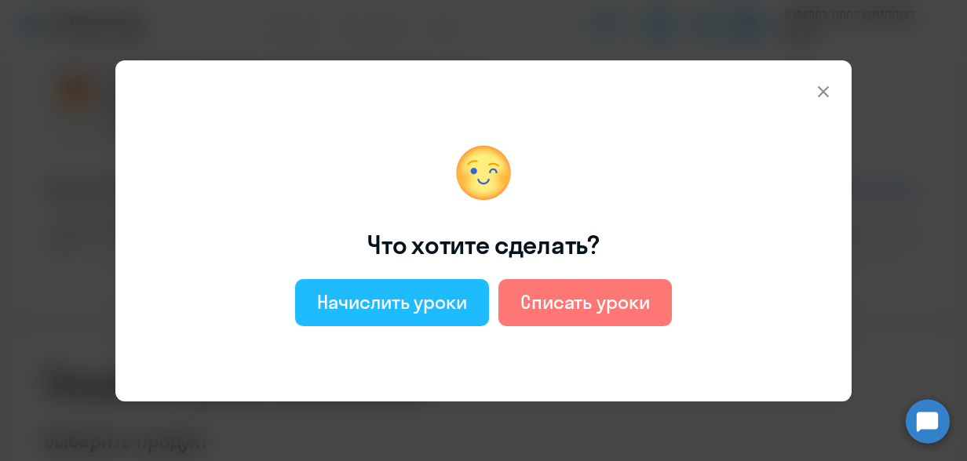
click at [454, 297] on div "Начислить уроки" at bounding box center [392, 302] width 150 height 25
select select "english_adult_not_native_speaker"
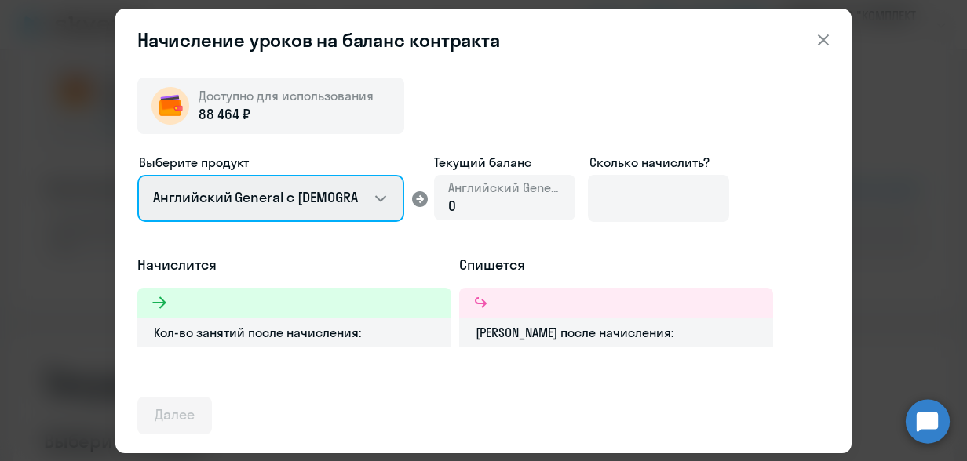
click at [388, 193] on select "Английский General с [DEMOGRAPHIC_DATA] преподавателем Английский General с [DE…" at bounding box center [270, 198] width 267 height 47
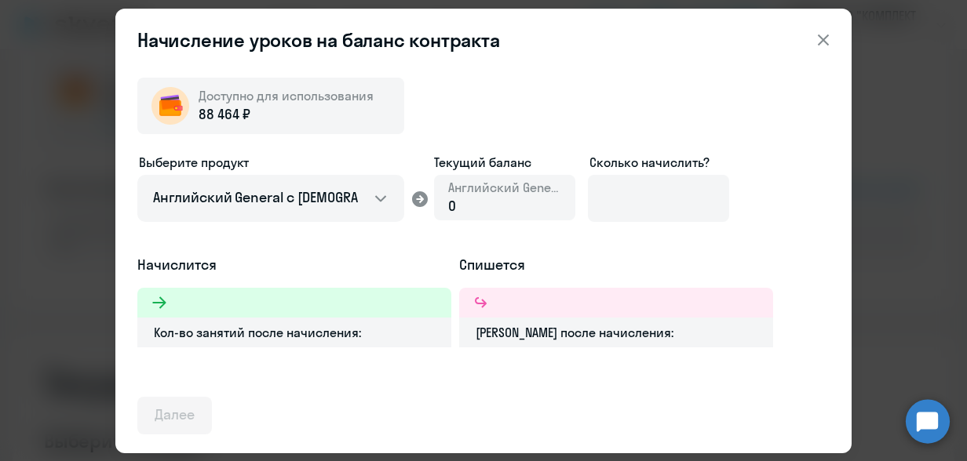
click at [477, 201] on div "0" at bounding box center [504, 206] width 113 height 20
drag, startPoint x: 458, startPoint y: 207, endPoint x: 451, endPoint y: 202, distance: 8.5
click at [451, 202] on div "0" at bounding box center [504, 206] width 113 height 20
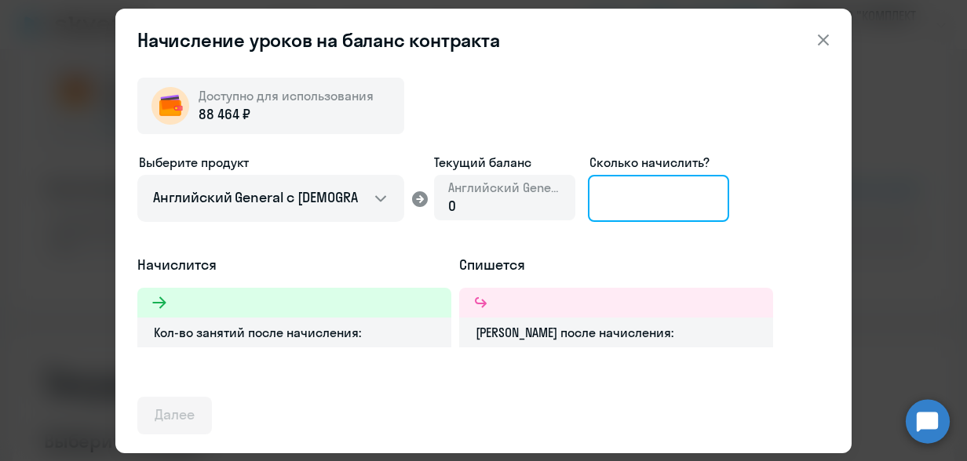
click at [656, 190] on input at bounding box center [658, 198] width 141 height 47
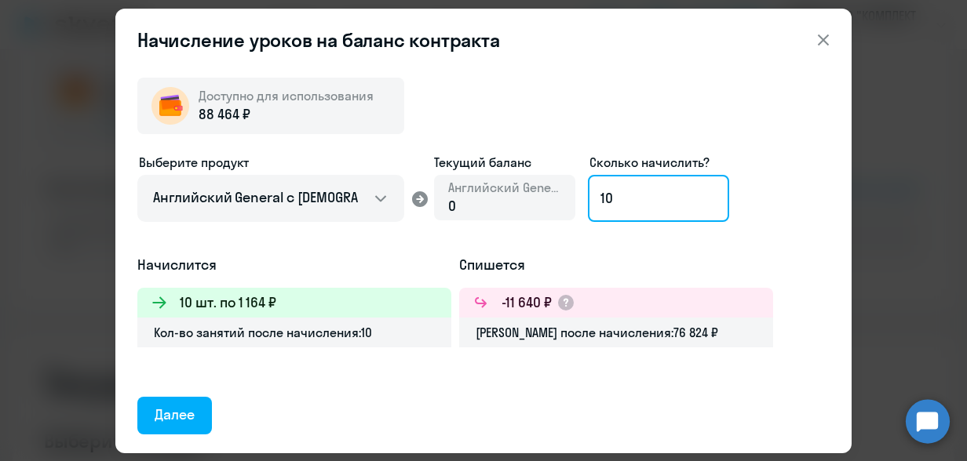
click at [593, 193] on input "10" at bounding box center [658, 198] width 141 height 47
type input "3"
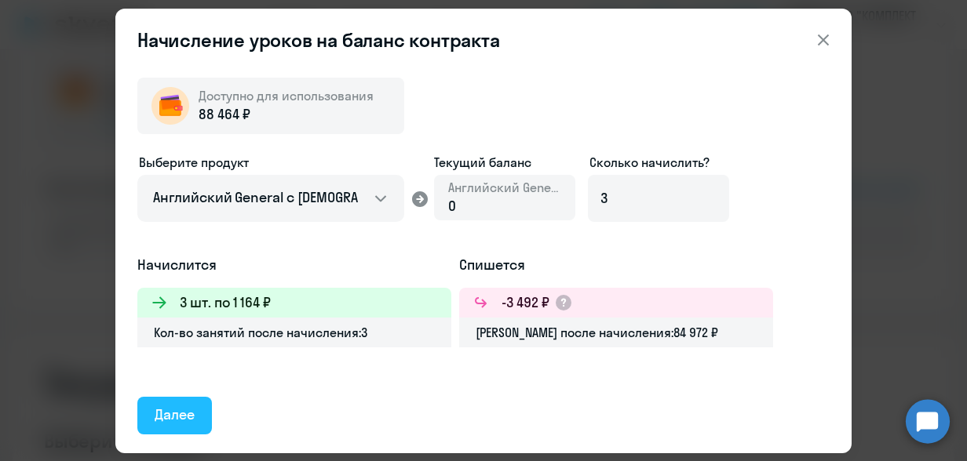
click at [191, 410] on div "Далее" at bounding box center [175, 415] width 40 height 20
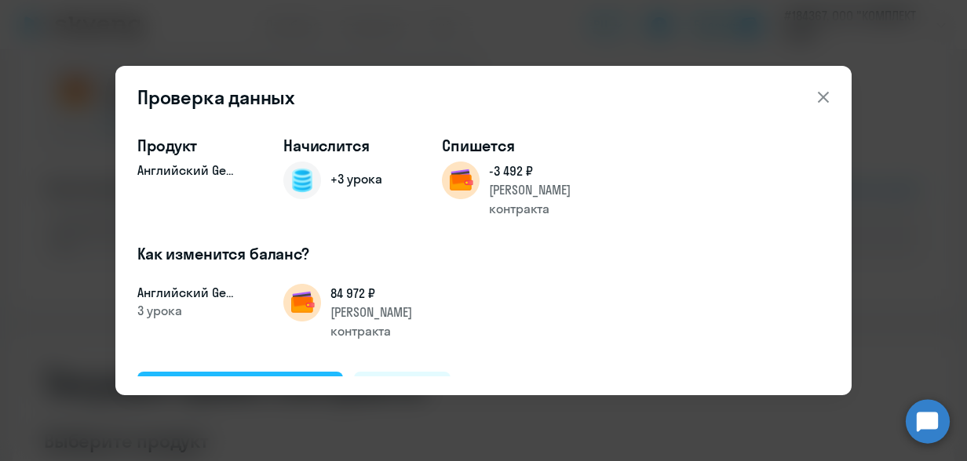
click at [213, 380] on div "Подтвердить и начислить" at bounding box center [240, 390] width 171 height 20
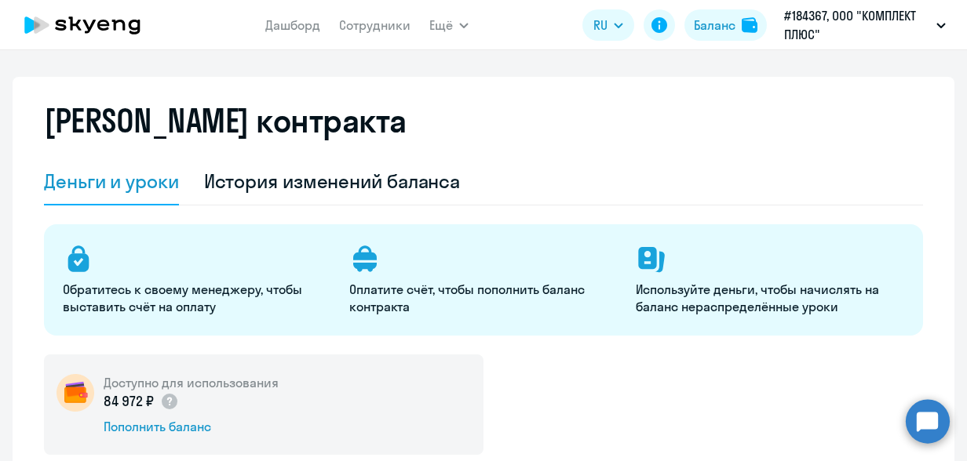
scroll to position [0, 0]
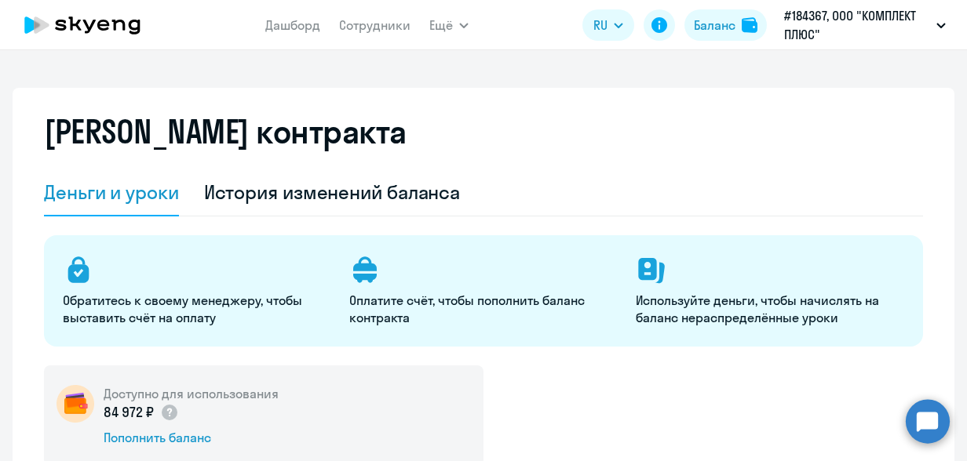
click at [374, 16] on app-menu-item-link "Сотрудники" at bounding box center [374, 26] width 71 height 20
click at [374, 25] on link "Сотрудники" at bounding box center [374, 25] width 71 height 16
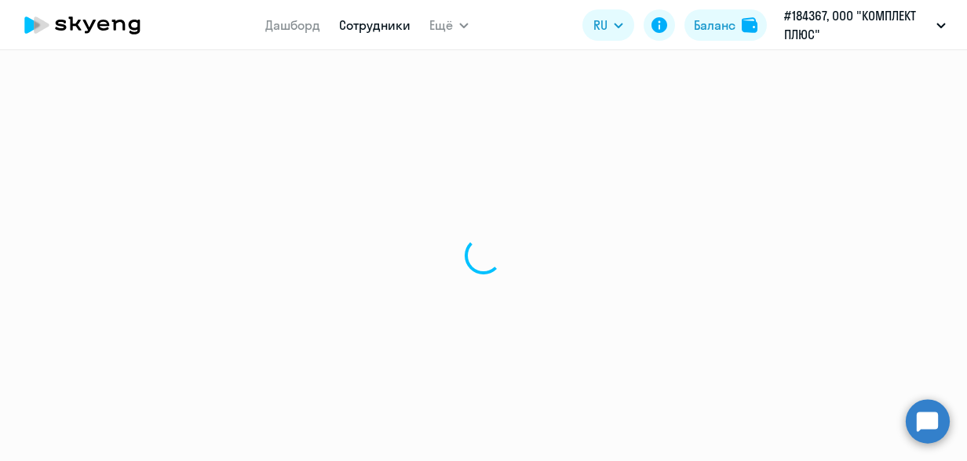
select select "30"
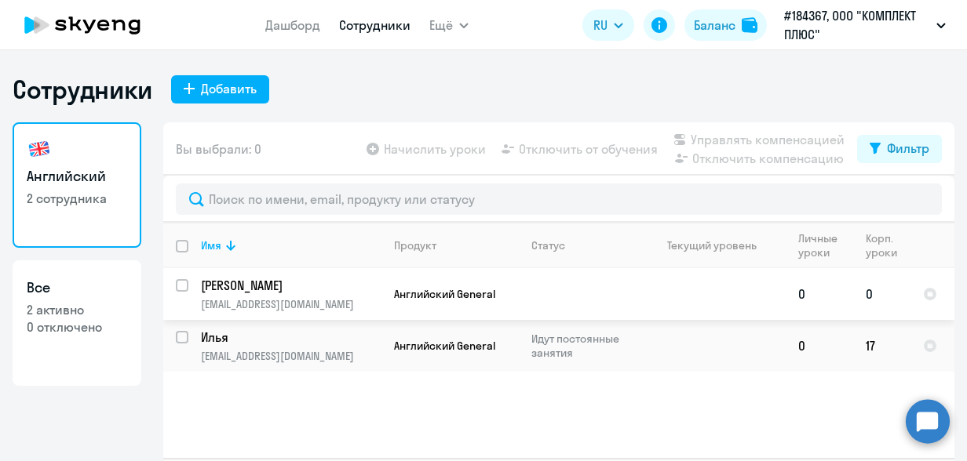
click at [177, 279] on input "select row 40561367" at bounding box center [191, 294] width 31 height 31
checkbox input "true"
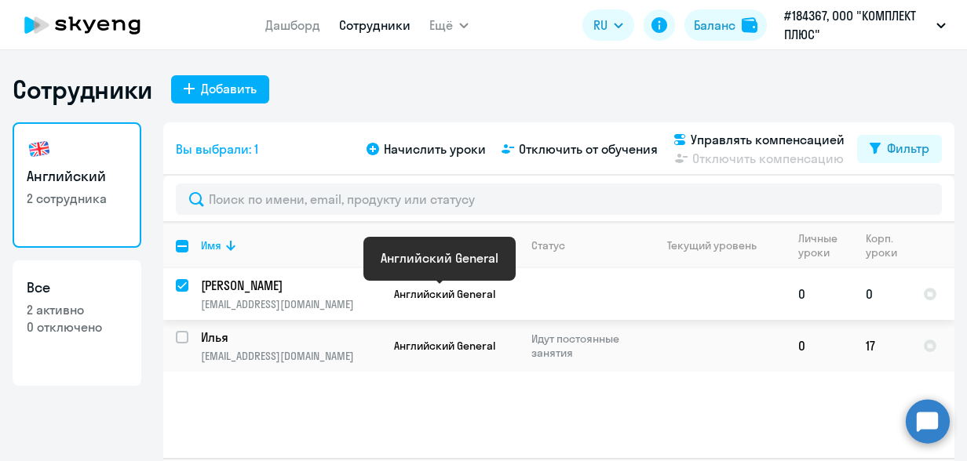
click at [400, 290] on span "Английский General" at bounding box center [444, 294] width 101 height 14
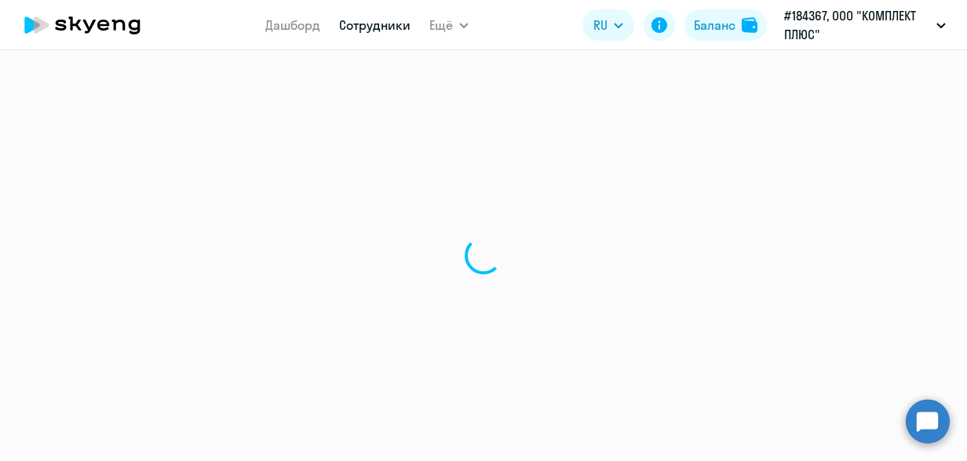
select select "english"
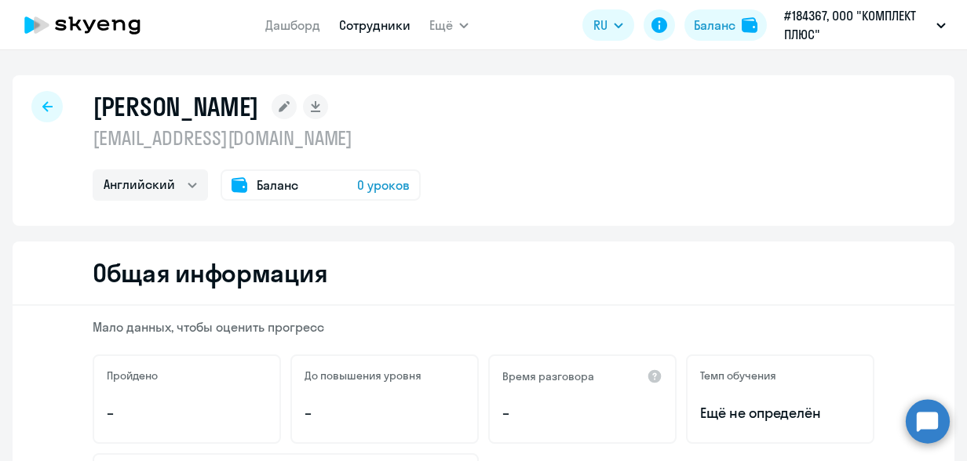
click at [279, 181] on span "Баланс" at bounding box center [278, 185] width 42 height 19
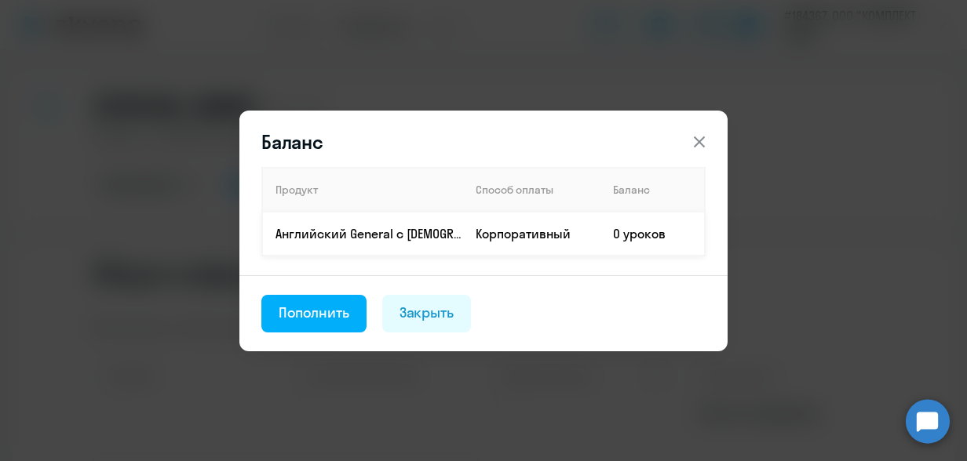
click at [350, 232] on p "Английский General с [DEMOGRAPHIC_DATA] преподавателем" at bounding box center [368, 233] width 187 height 17
click at [408, 305] on div "Закрыть" at bounding box center [426, 313] width 55 height 20
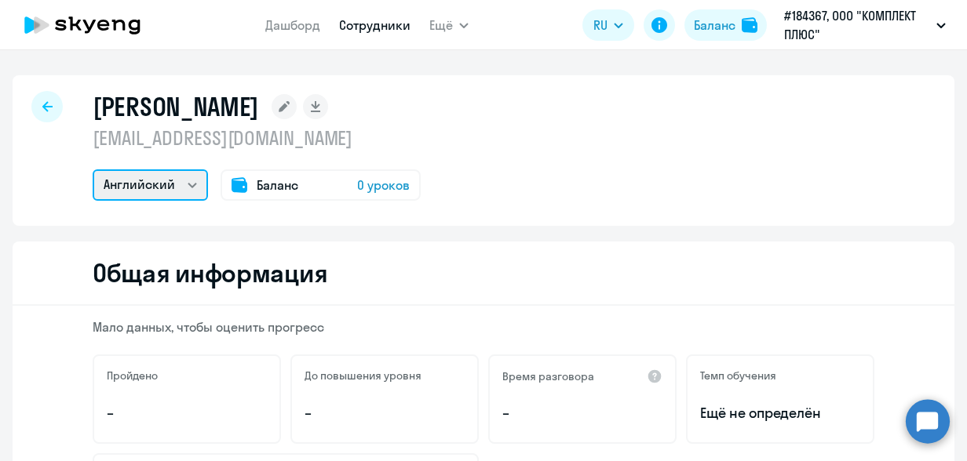
click at [184, 183] on select "Английский" at bounding box center [150, 185] width 115 height 31
click at [267, 177] on span "Баланс" at bounding box center [278, 185] width 42 height 19
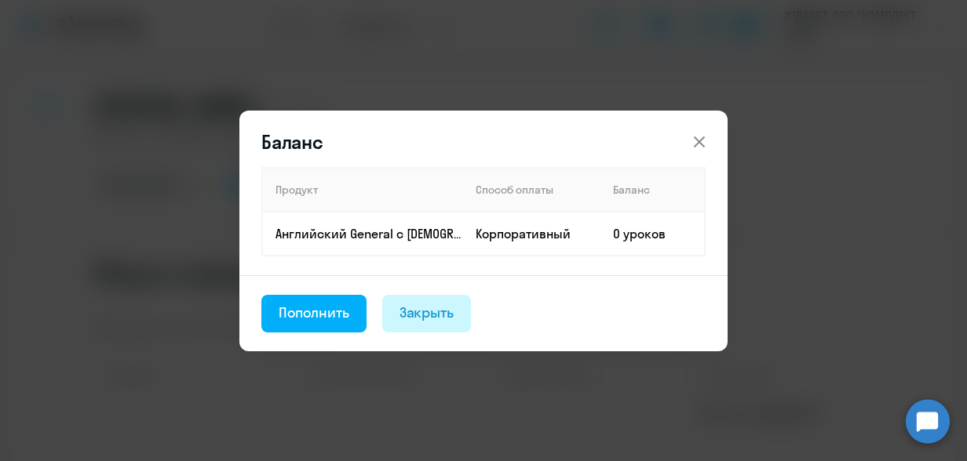
click at [424, 308] on div "Закрыть" at bounding box center [426, 313] width 55 height 20
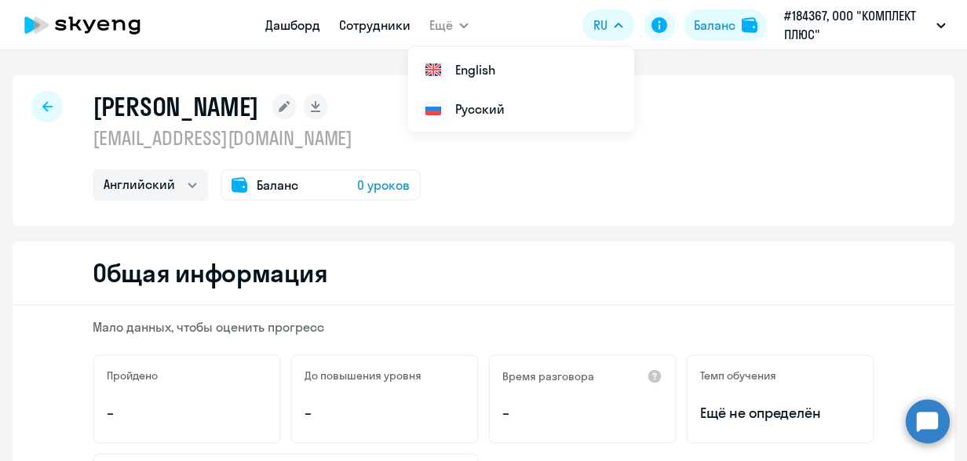
click at [308, 20] on link "Дашборд" at bounding box center [292, 25] width 55 height 16
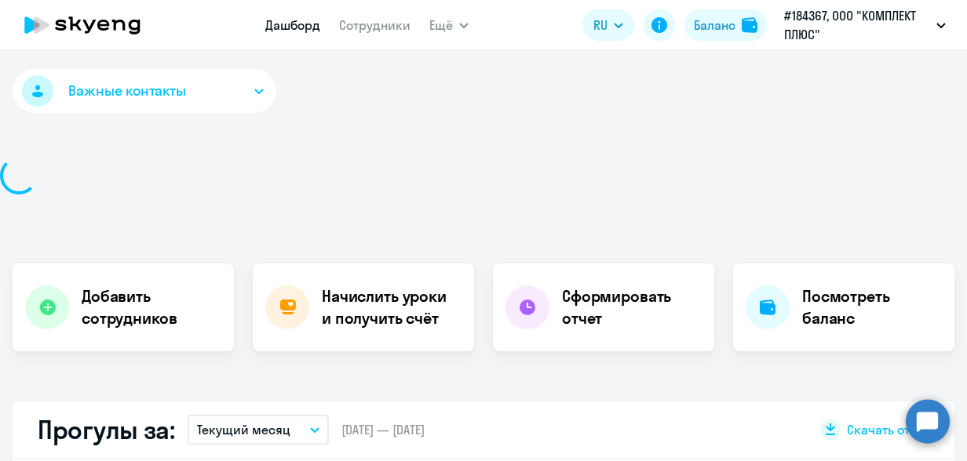
select select "30"
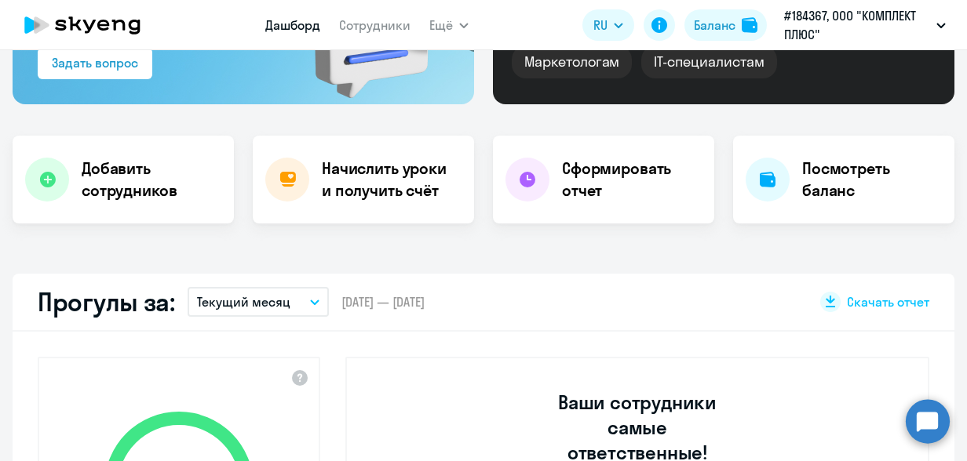
scroll to position [235, 0]
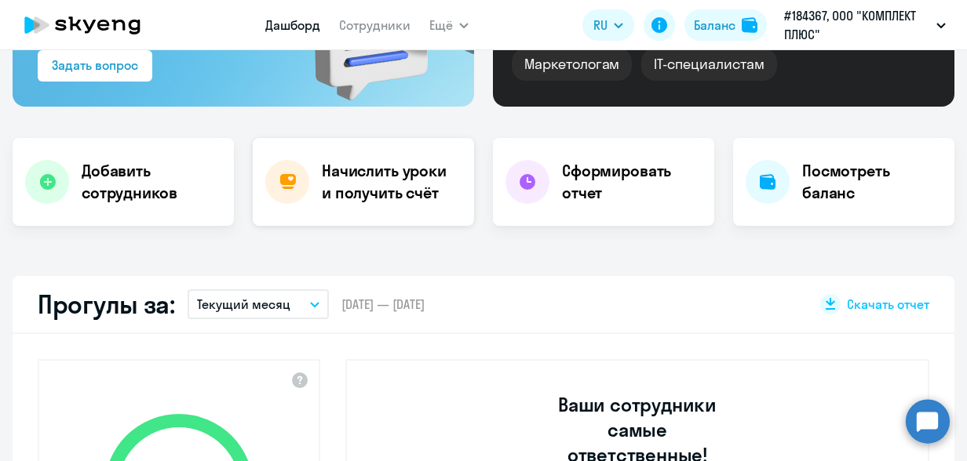
click at [361, 185] on h4 "Начислить уроки и получить счёт" at bounding box center [390, 182] width 137 height 44
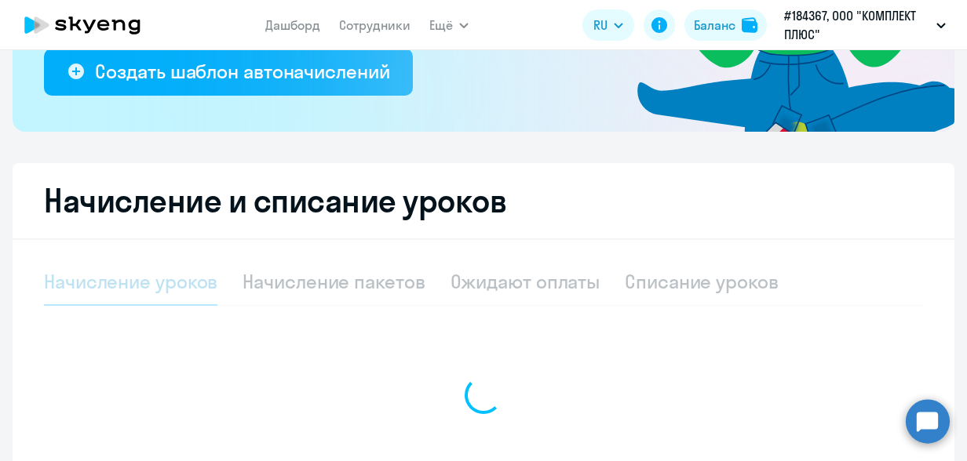
select select "10"
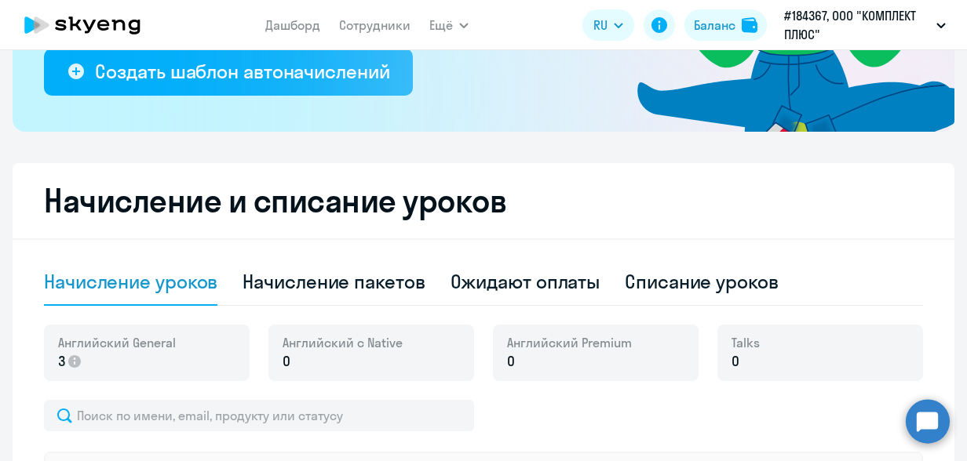
scroll to position [466, 0]
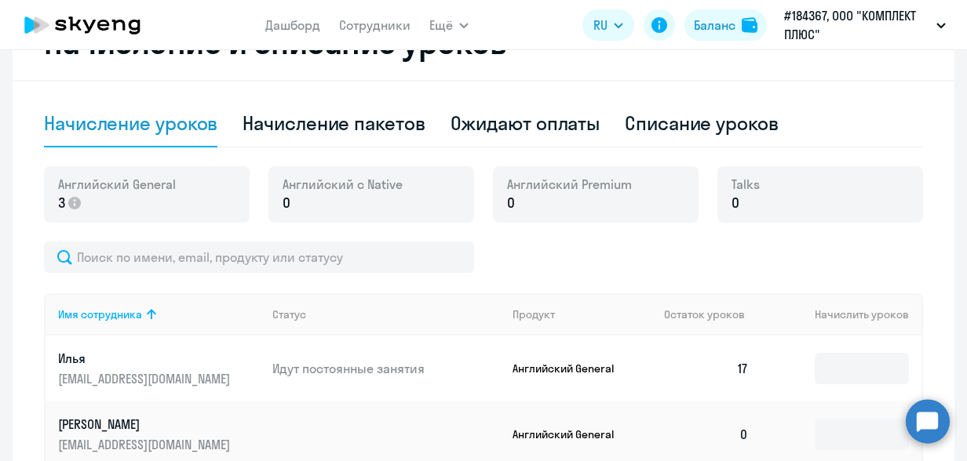
drag, startPoint x: 320, startPoint y: 199, endPoint x: 304, endPoint y: 202, distance: 16.8
click at [310, 202] on p "0" at bounding box center [343, 203] width 120 height 20
click at [295, 199] on p "0" at bounding box center [343, 203] width 120 height 20
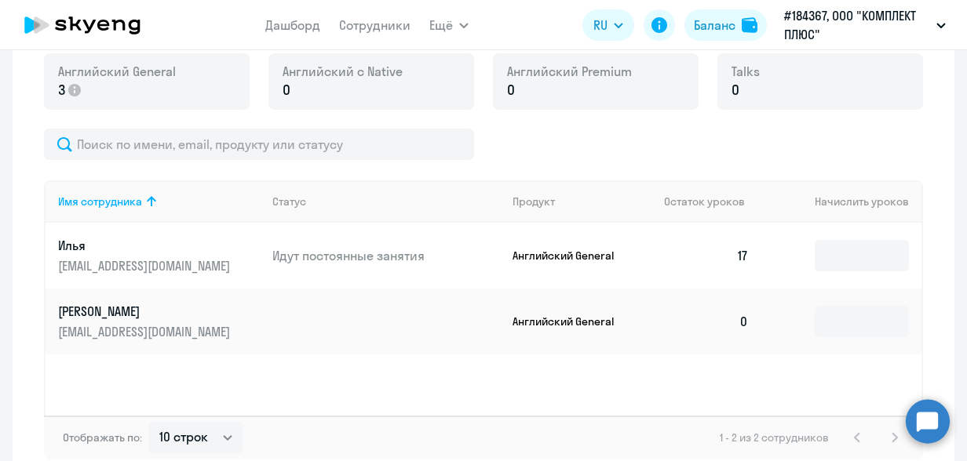
scroll to position [623, 0]
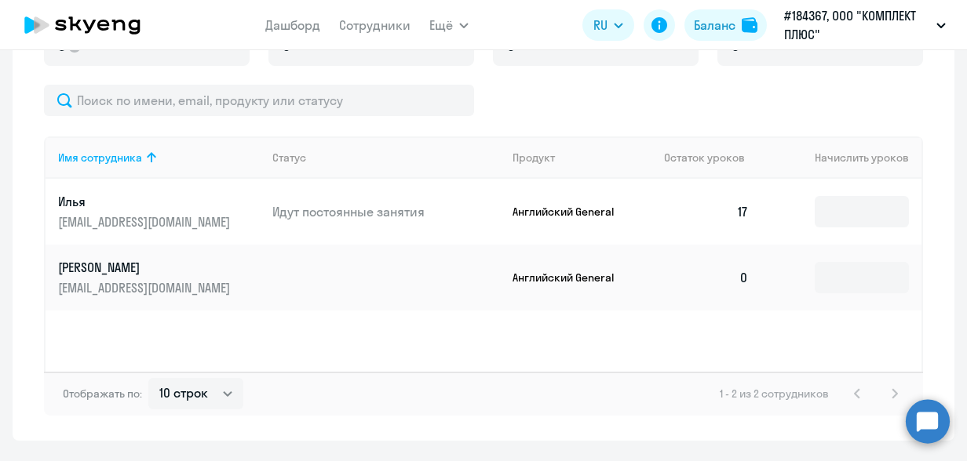
click at [170, 277] on link "[PERSON_NAME] [EMAIL_ADDRESS][DOMAIN_NAME]" at bounding box center [159, 278] width 202 height 38
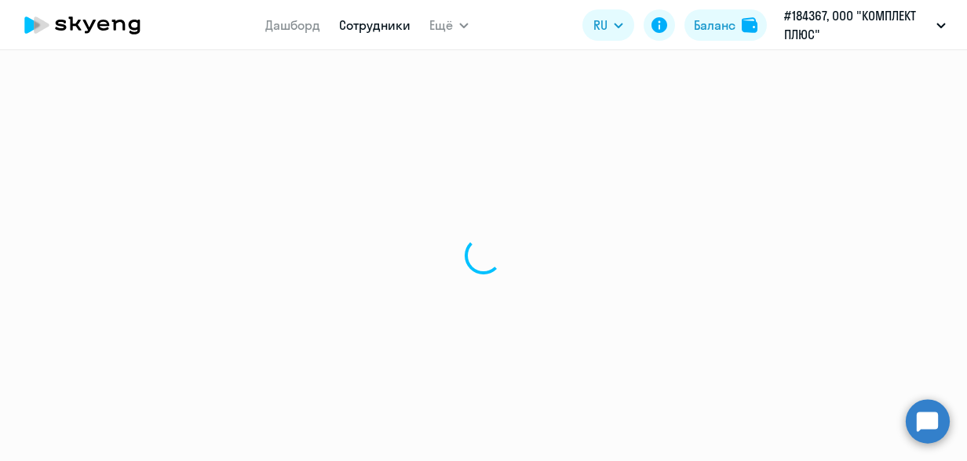
select select "english"
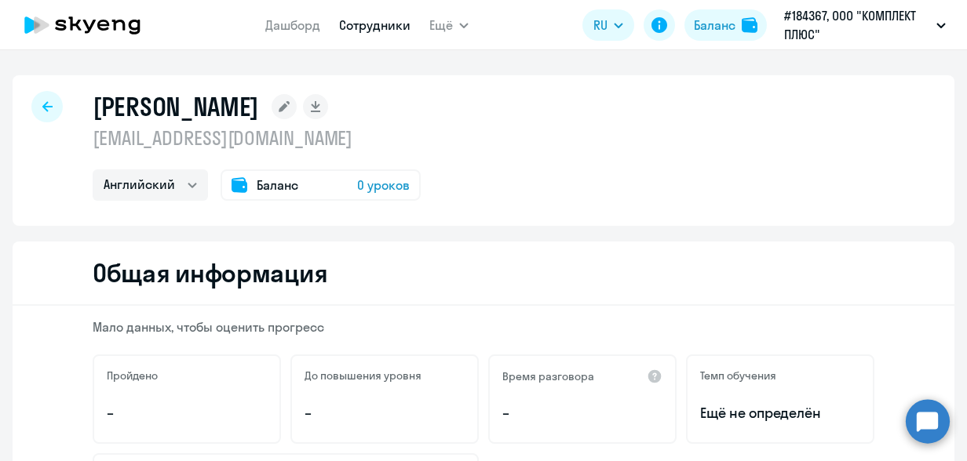
click at [46, 102] on div at bounding box center [46, 106] width 31 height 31
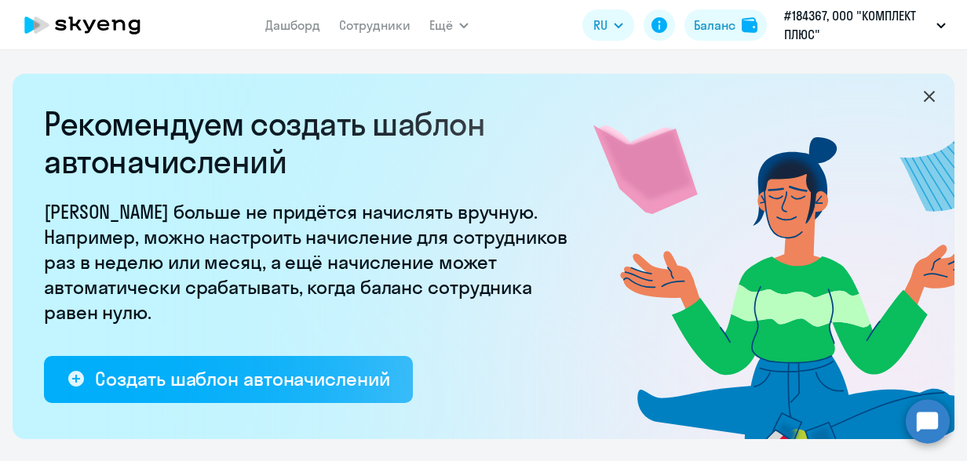
select select "10"
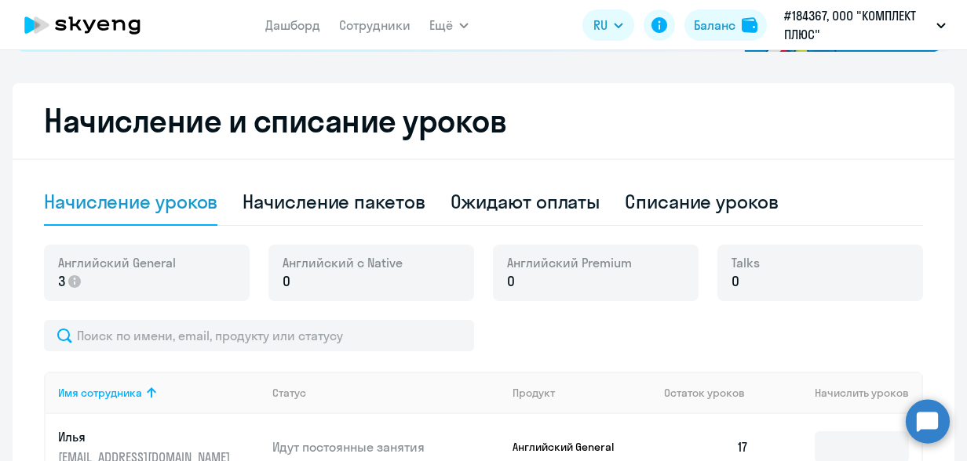
scroll to position [392, 0]
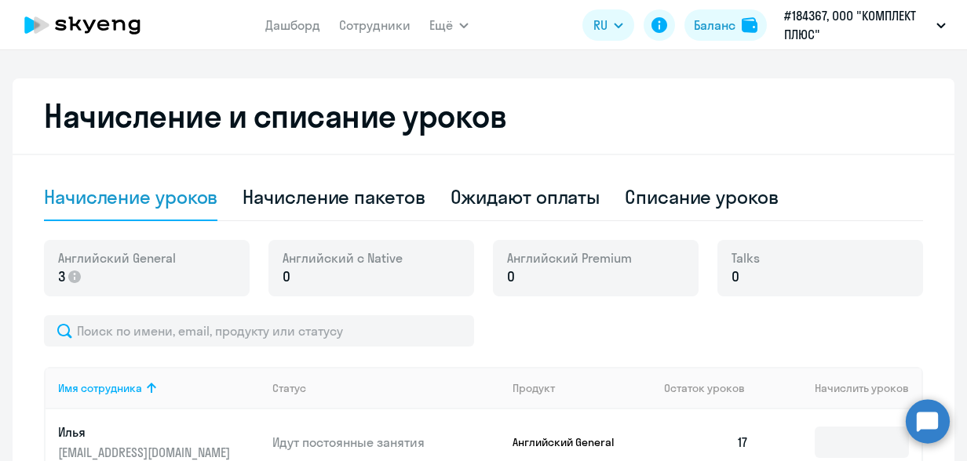
click at [335, 275] on p "0" at bounding box center [343, 277] width 120 height 20
click at [514, 202] on div "Ожидают оплаты" at bounding box center [525, 196] width 150 height 25
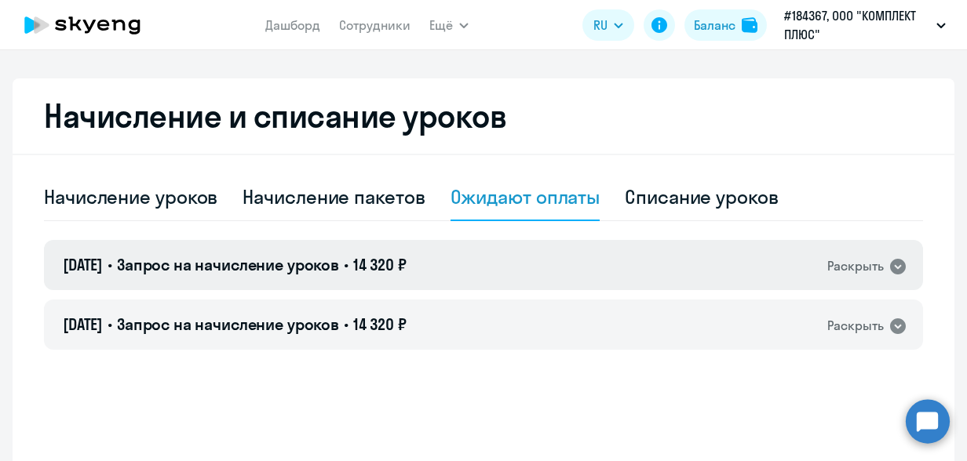
click at [893, 265] on icon at bounding box center [898, 267] width 16 height 16
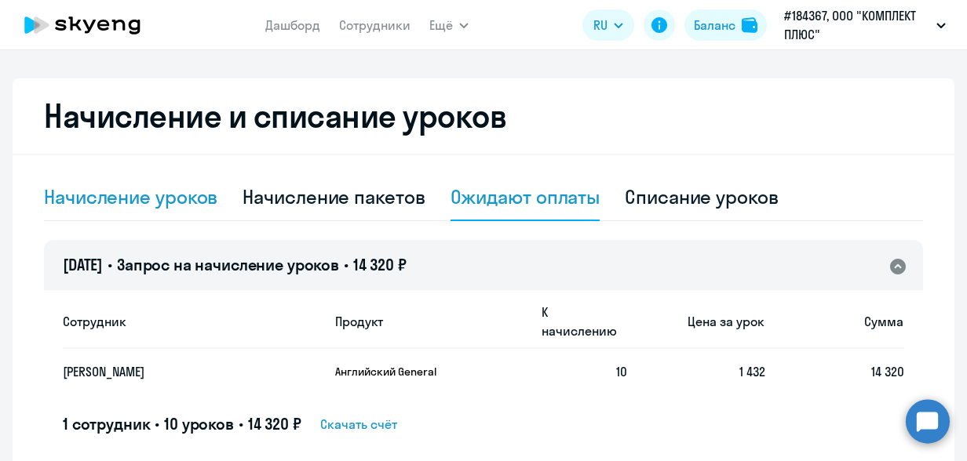
click at [166, 199] on div "Начисление уроков" at bounding box center [130, 196] width 173 height 25
select select "10"
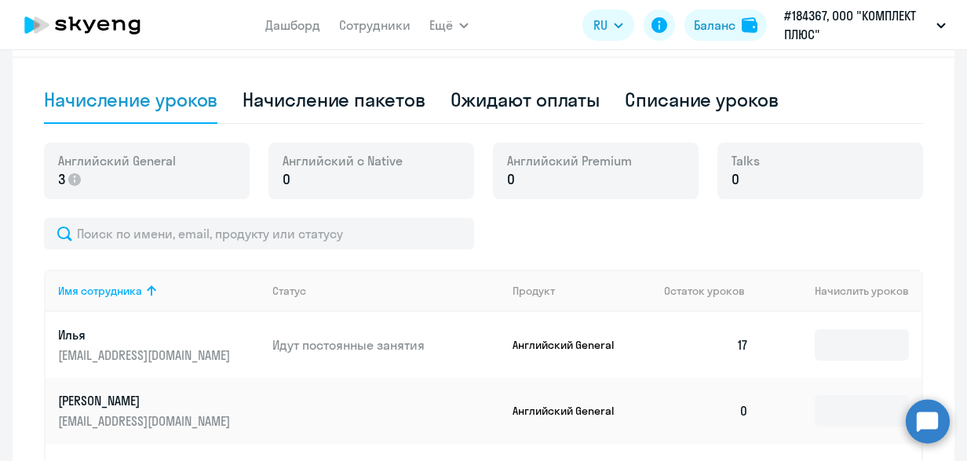
scroll to position [628, 0]
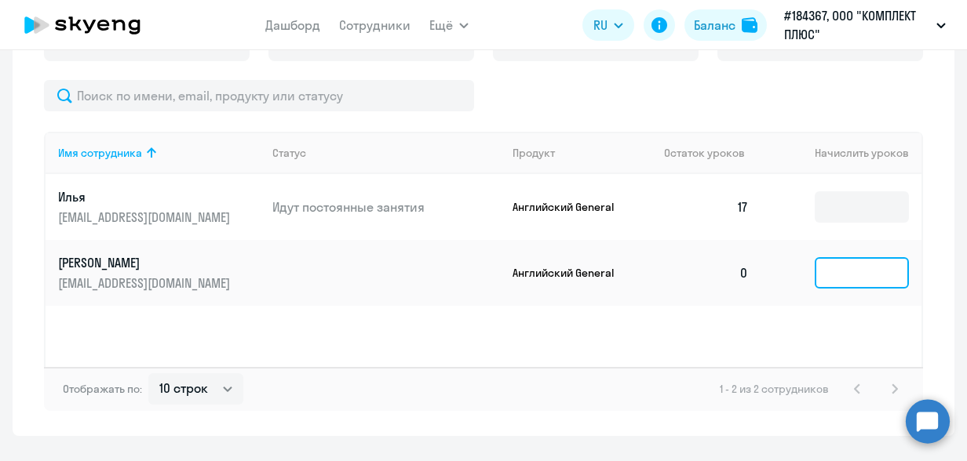
click at [830, 264] on input at bounding box center [862, 272] width 94 height 31
click at [577, 270] on p "Английский General" at bounding box center [571, 273] width 118 height 14
click at [576, 268] on p "Английский General" at bounding box center [571, 273] width 118 height 14
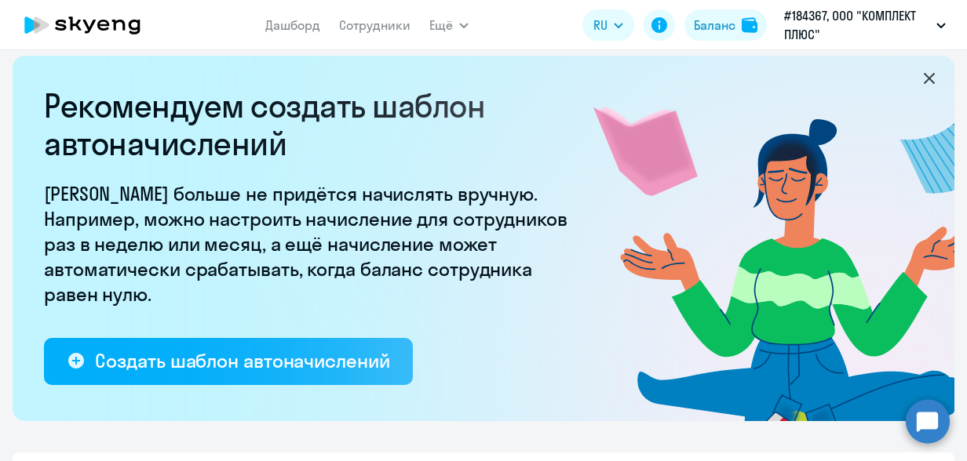
scroll to position [0, 0]
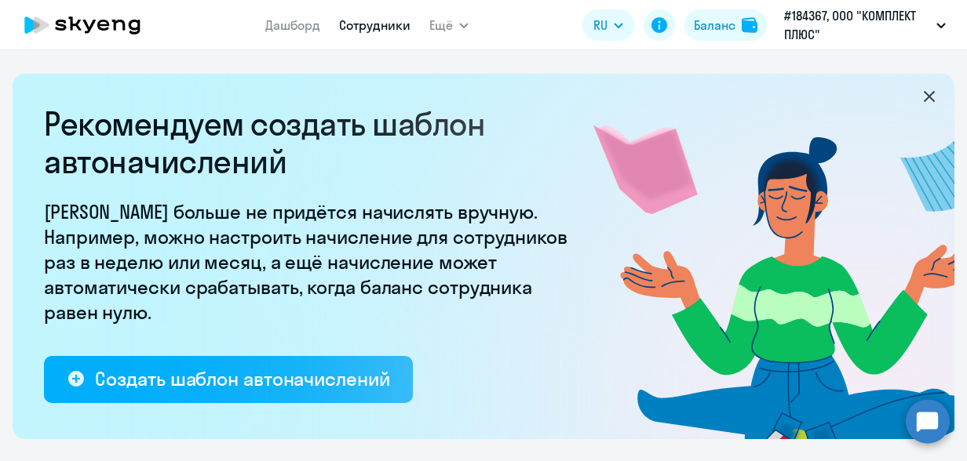
click at [346, 27] on link "Сотрудники" at bounding box center [374, 25] width 71 height 16
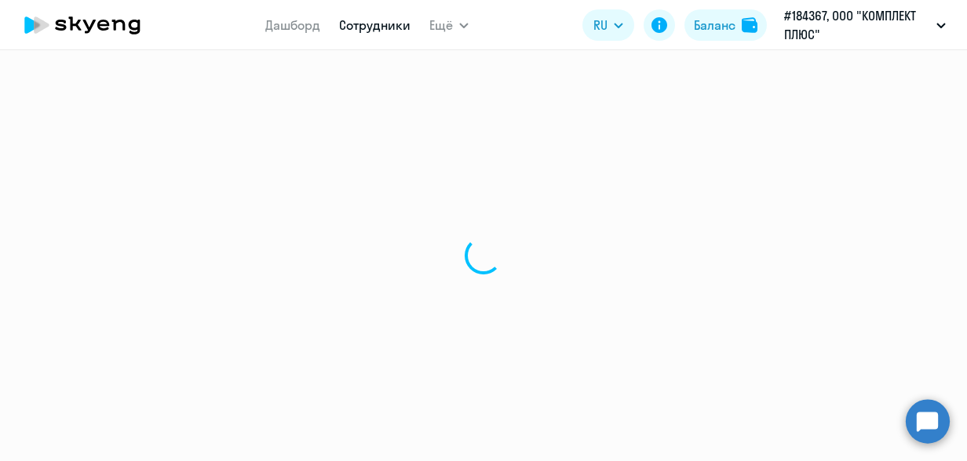
select select "30"
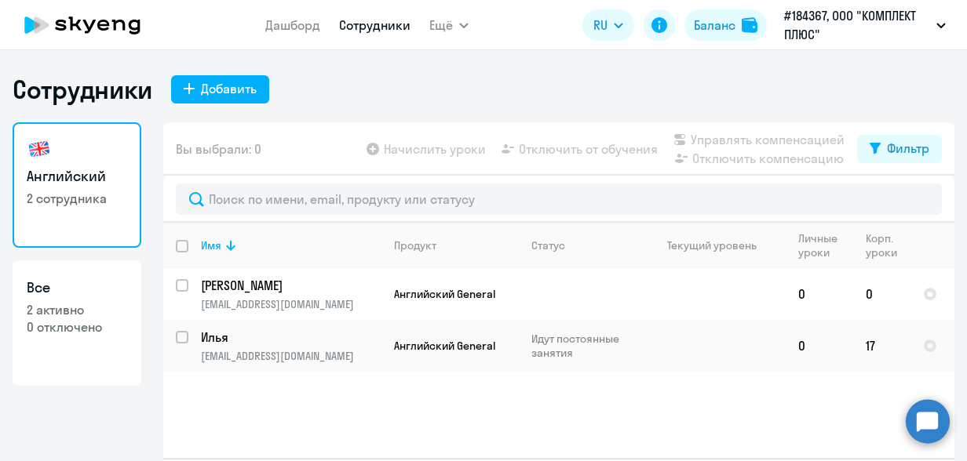
click at [40, 220] on link "Английский 2 сотрудника" at bounding box center [77, 185] width 129 height 126
click at [176, 286] on input "select row 40561367" at bounding box center [191, 294] width 31 height 31
checkbox input "true"
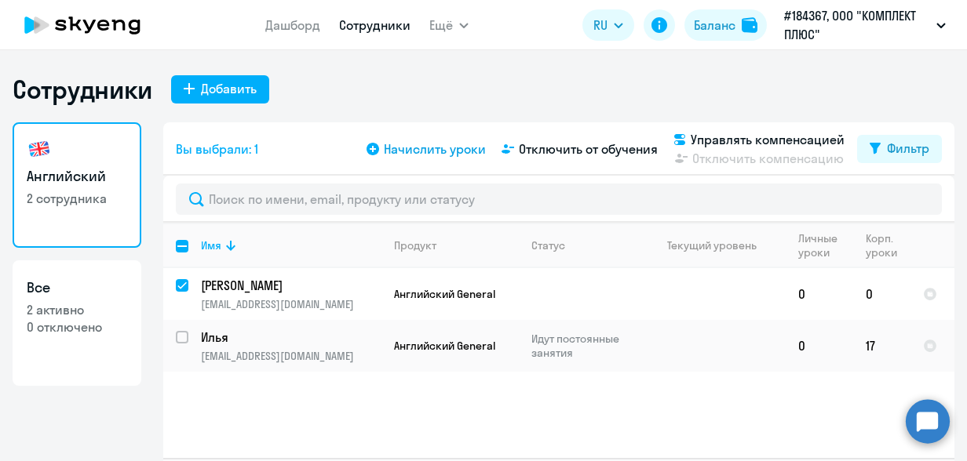
click at [367, 144] on icon at bounding box center [373, 149] width 13 height 13
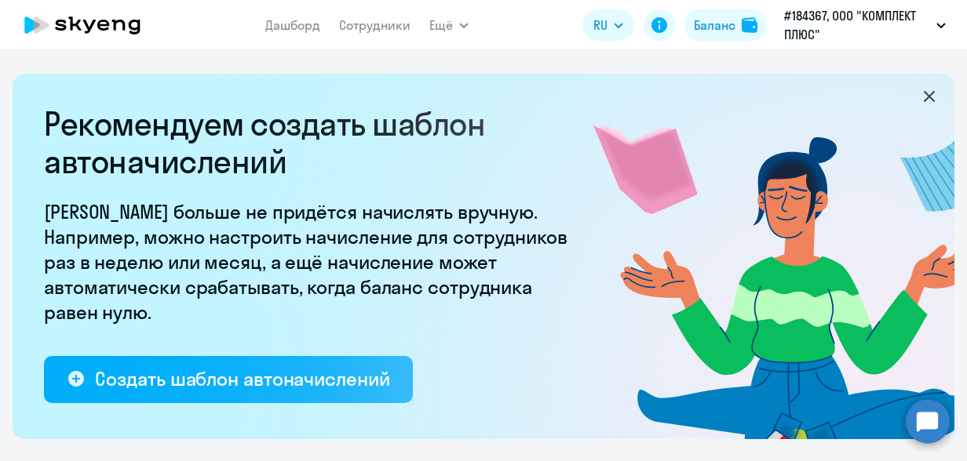
select select "10"
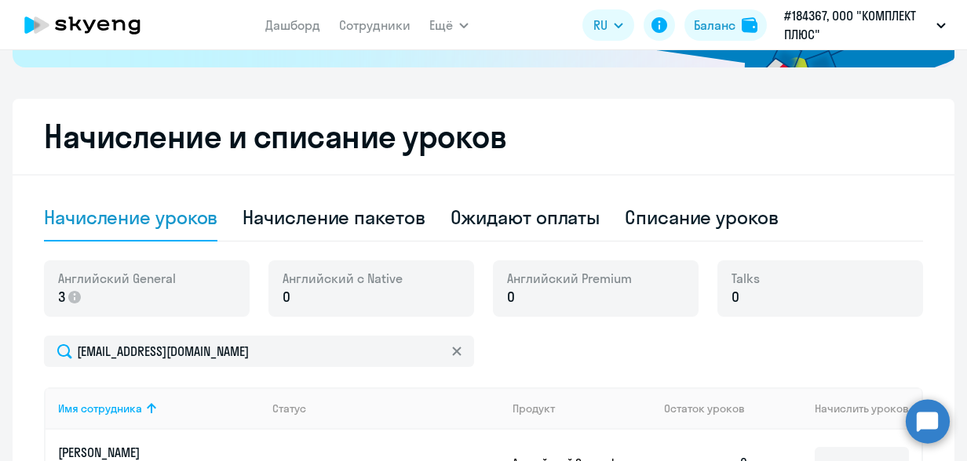
scroll to position [392, 0]
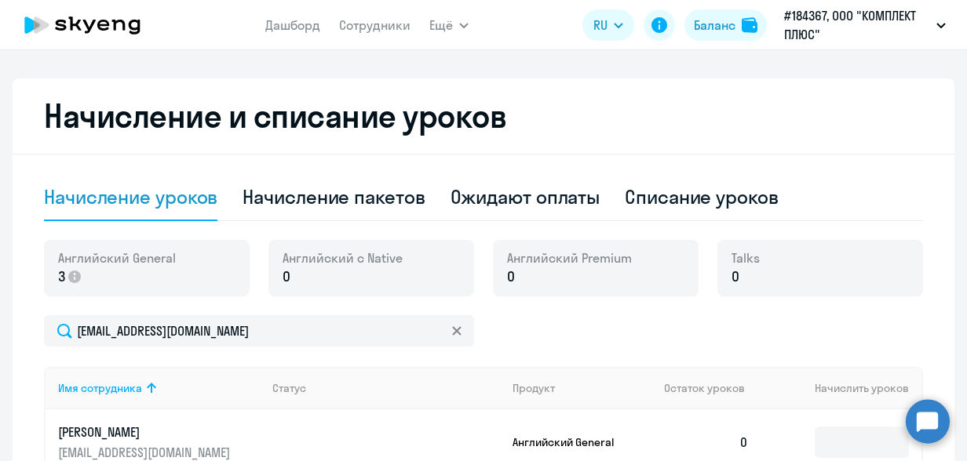
drag, startPoint x: 494, startPoint y: 272, endPoint x: 515, endPoint y: 276, distance: 21.7
click at [515, 276] on div "Английский Premium 0" at bounding box center [596, 268] width 206 height 57
click at [620, 328] on div "[EMAIL_ADDRESS][DOMAIN_NAME]" at bounding box center [483, 330] width 879 height 31
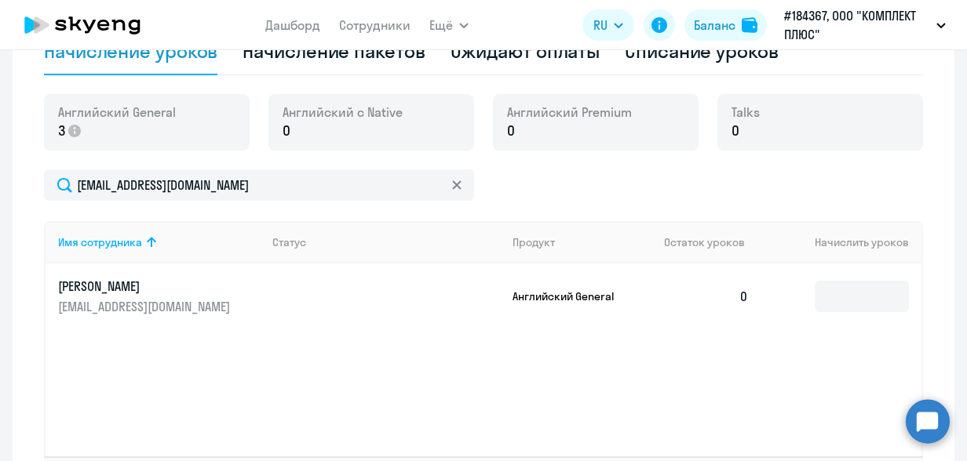
scroll to position [549, 0]
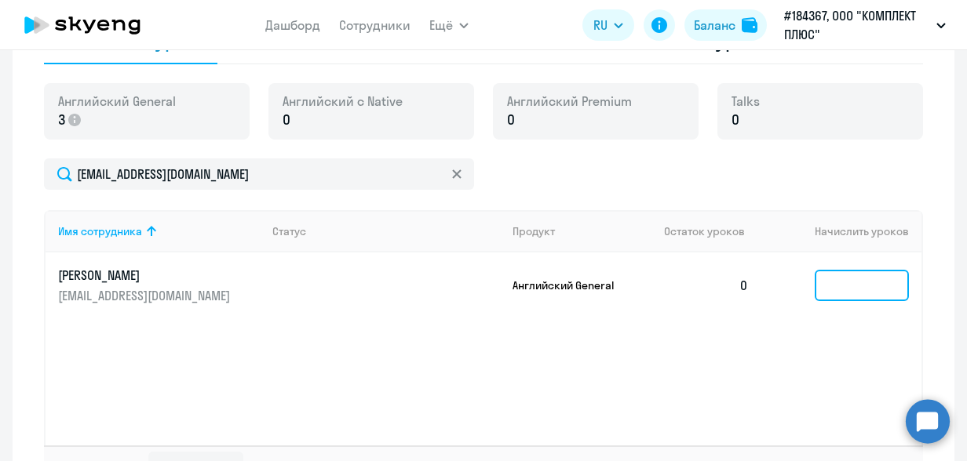
click at [822, 299] on input at bounding box center [862, 285] width 94 height 31
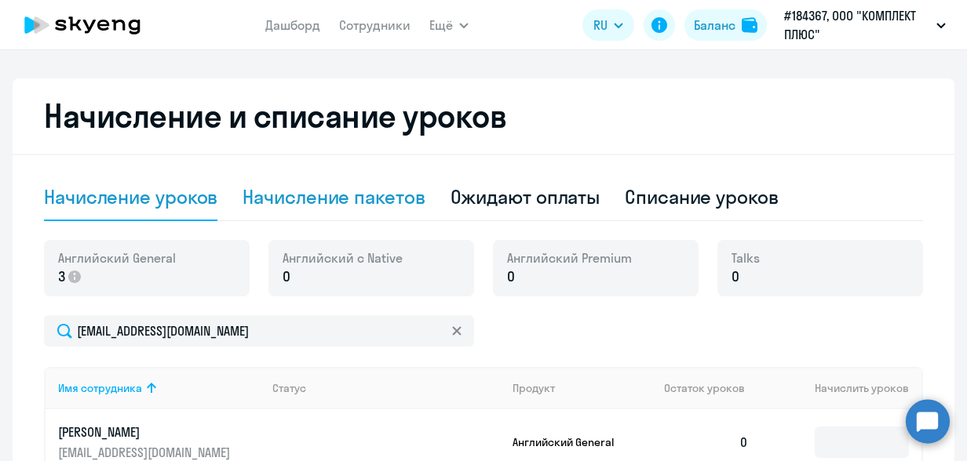
click at [256, 195] on div "Начисление пакетов" at bounding box center [334, 196] width 182 height 25
select select "10"
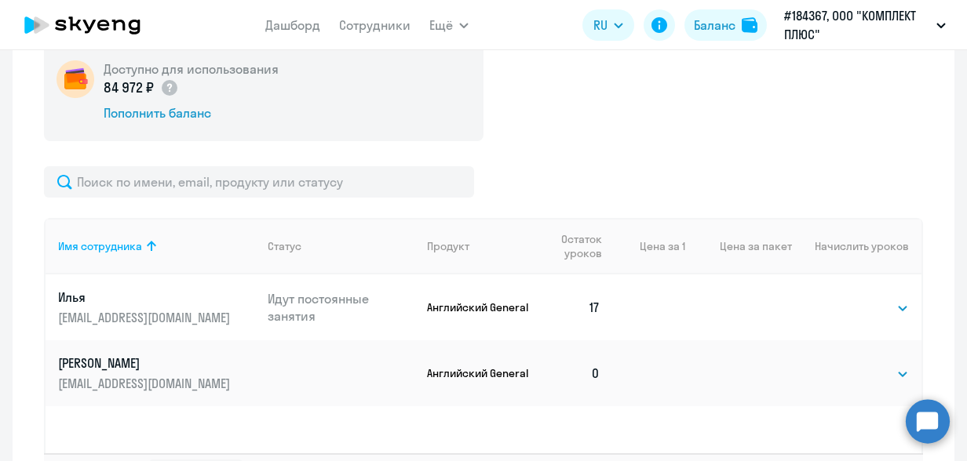
scroll to position [628, 0]
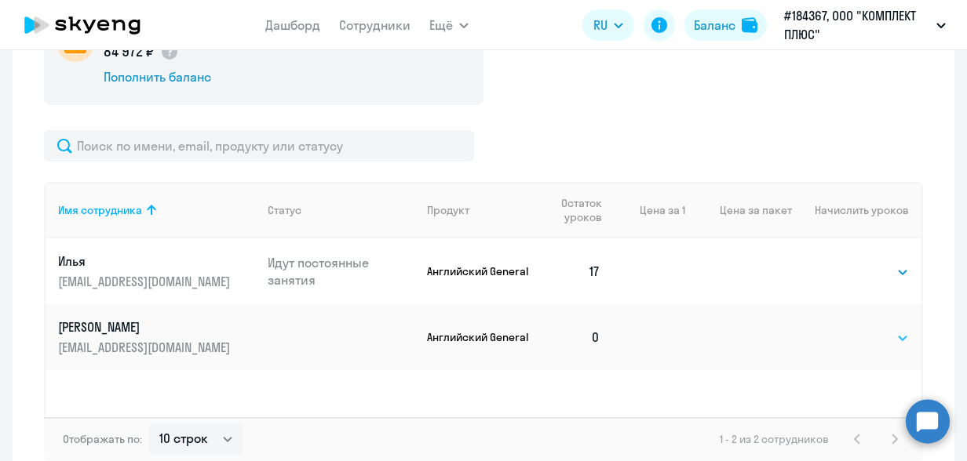
click at [870, 341] on select "Выбрать 4 8 16 32 64 96 128" at bounding box center [876, 338] width 64 height 19
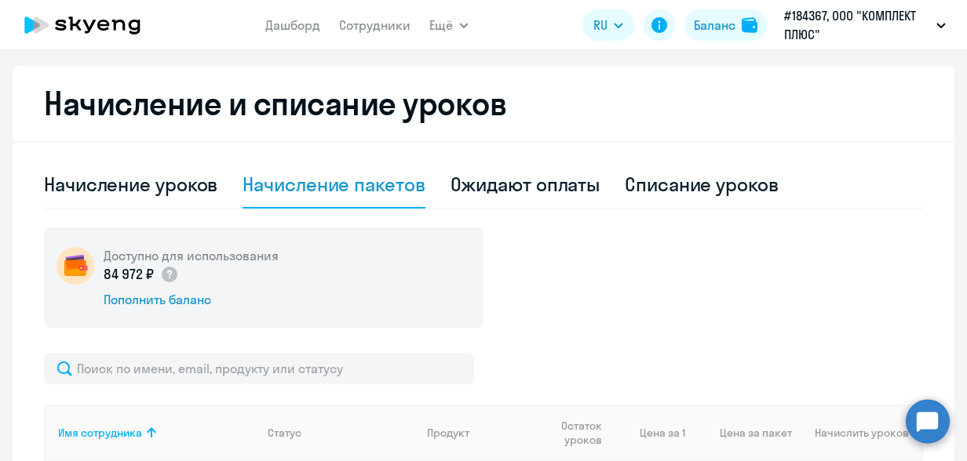
scroll to position [402, 0]
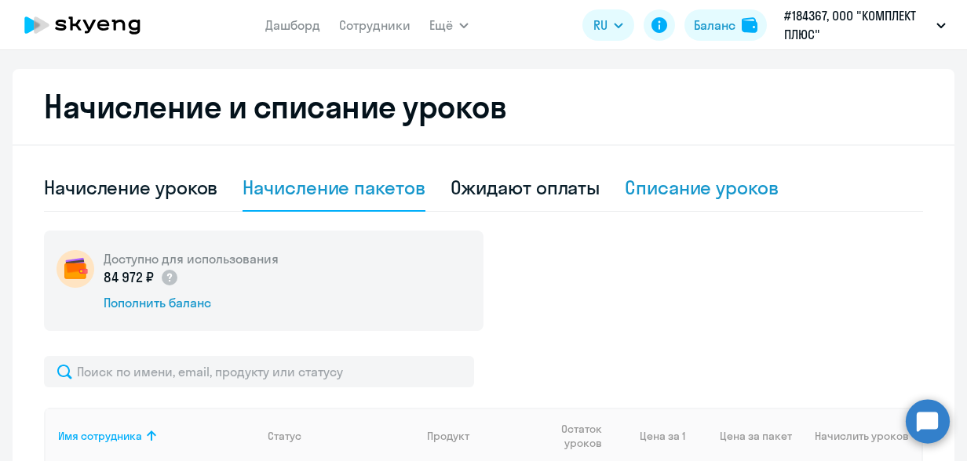
click at [662, 191] on div "Списание уроков" at bounding box center [702, 187] width 154 height 25
select select "10"
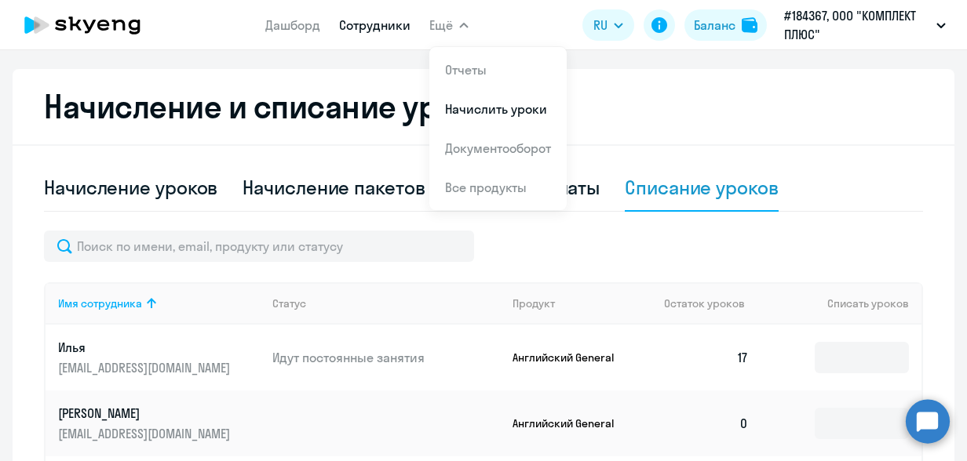
click at [389, 22] on link "Сотрудники" at bounding box center [374, 25] width 71 height 16
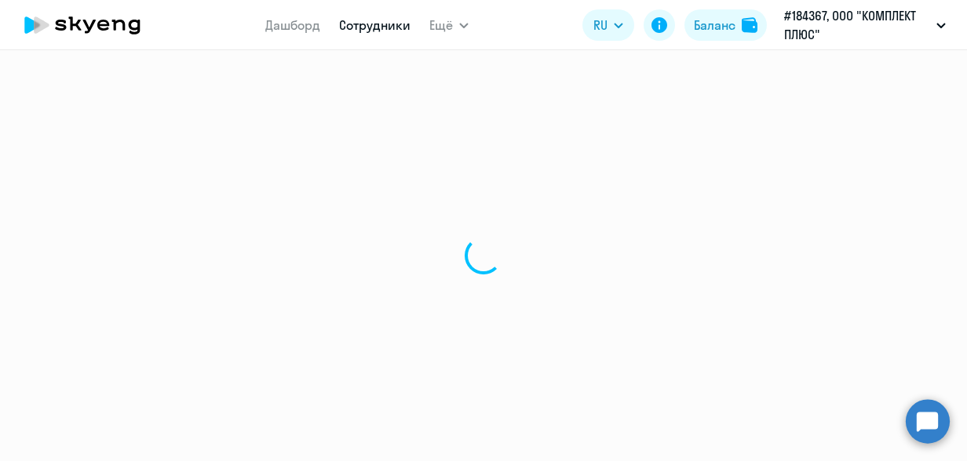
select select "30"
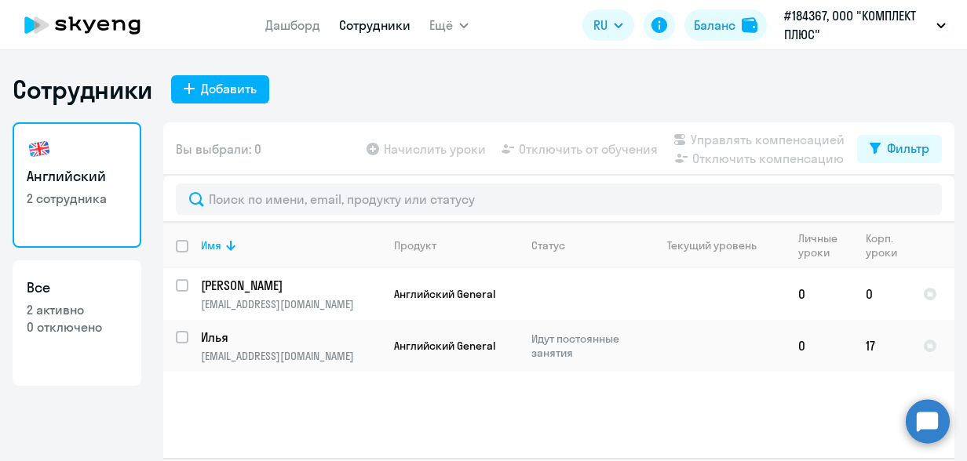
click at [54, 193] on p "2 сотрудника" at bounding box center [77, 198] width 100 height 17
click at [176, 283] on input "select row 40561367" at bounding box center [191, 294] width 31 height 31
checkbox input "true"
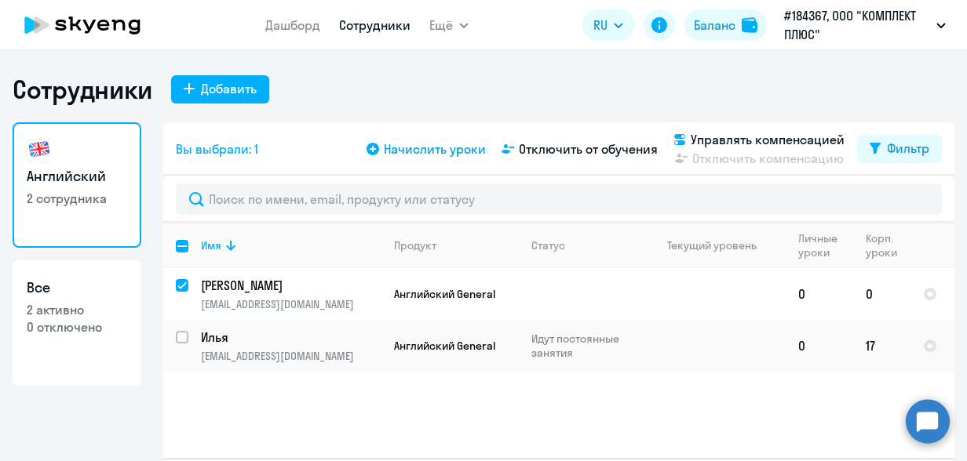
click at [440, 151] on span "Начислить уроки" at bounding box center [435, 149] width 102 height 19
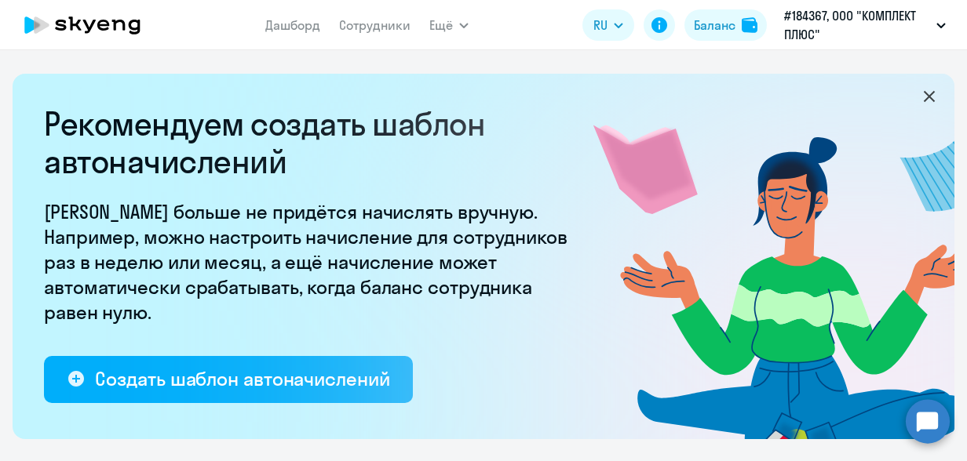
select select "10"
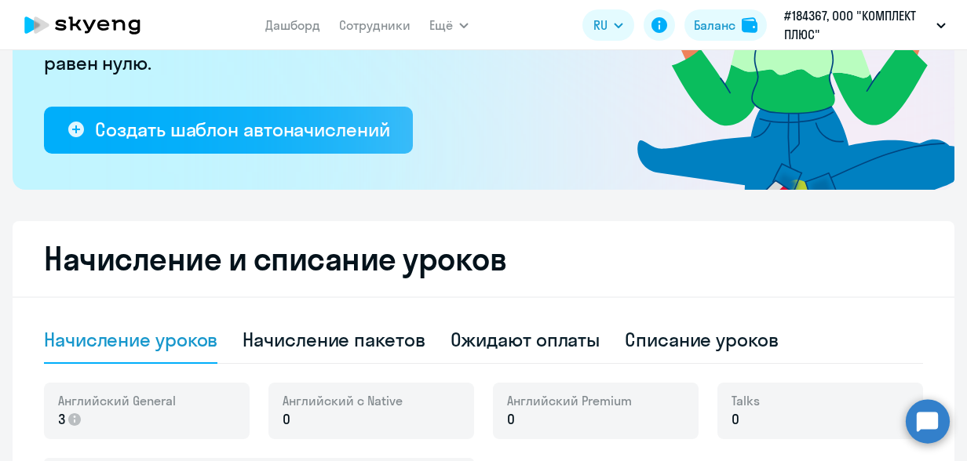
scroll to position [392, 0]
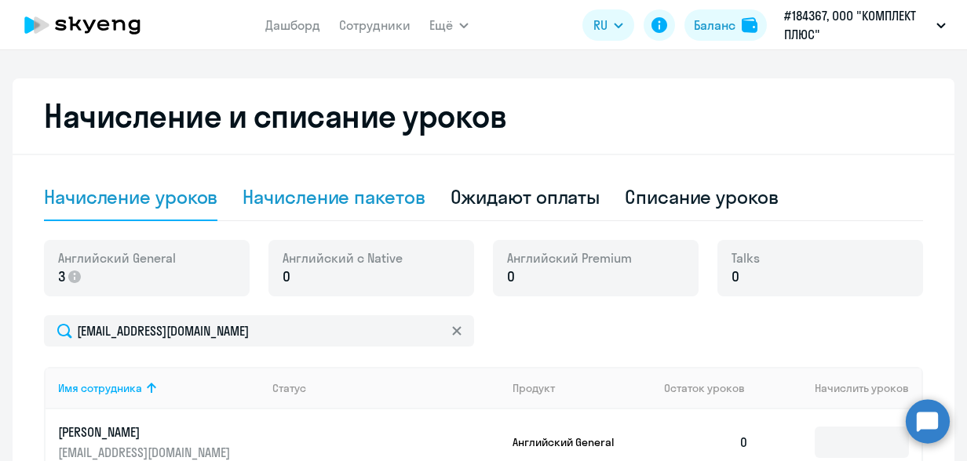
click at [356, 195] on div "Начисление пакетов" at bounding box center [334, 196] width 182 height 25
select select "10"
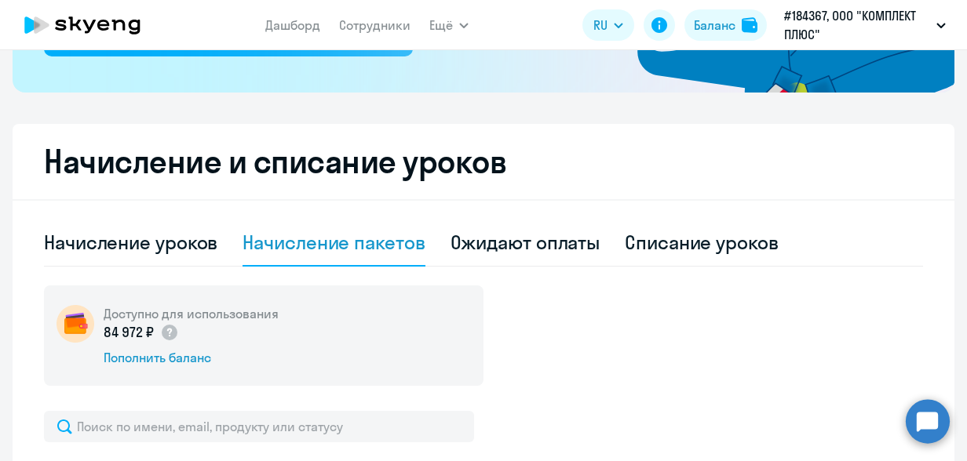
scroll to position [323, 0]
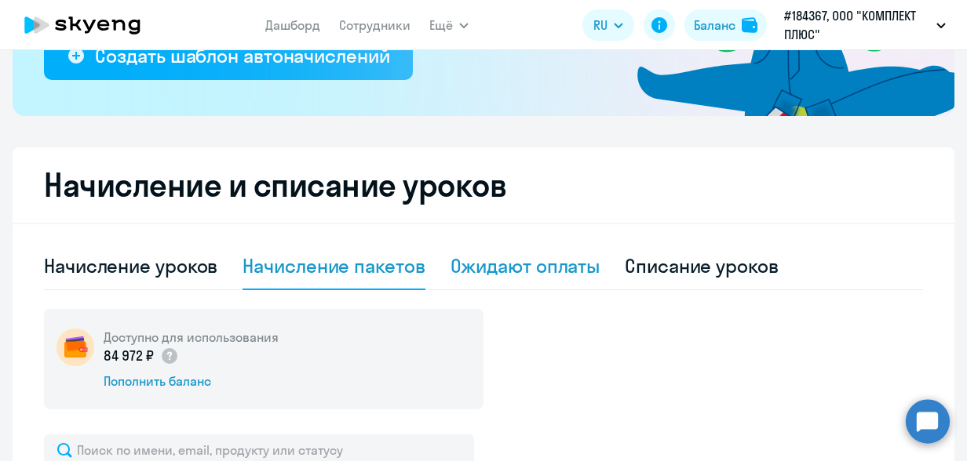
click at [576, 264] on div "Ожидают оплаты" at bounding box center [525, 265] width 150 height 25
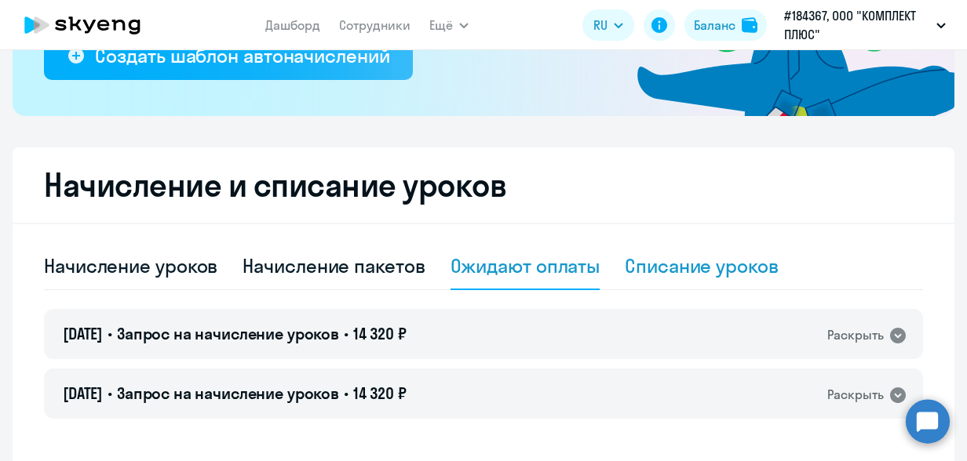
click at [702, 257] on div "Списание уроков" at bounding box center [702, 265] width 154 height 25
select select "10"
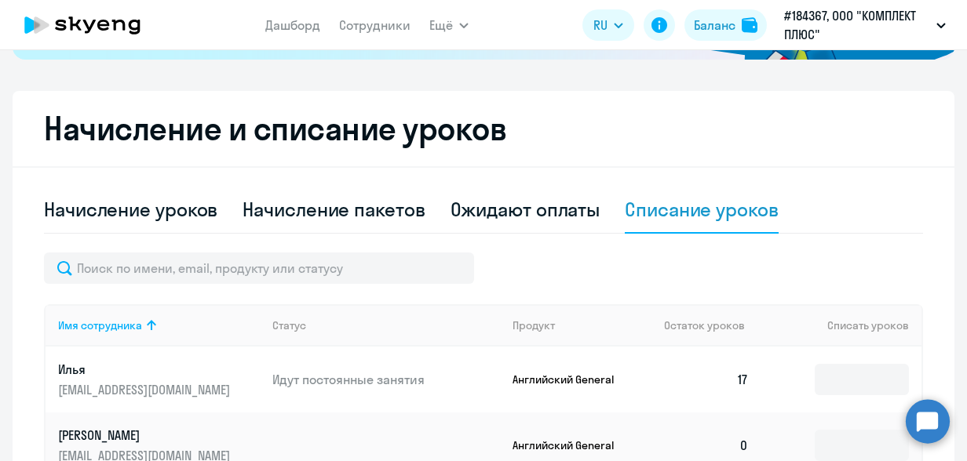
scroll to position [480, 0]
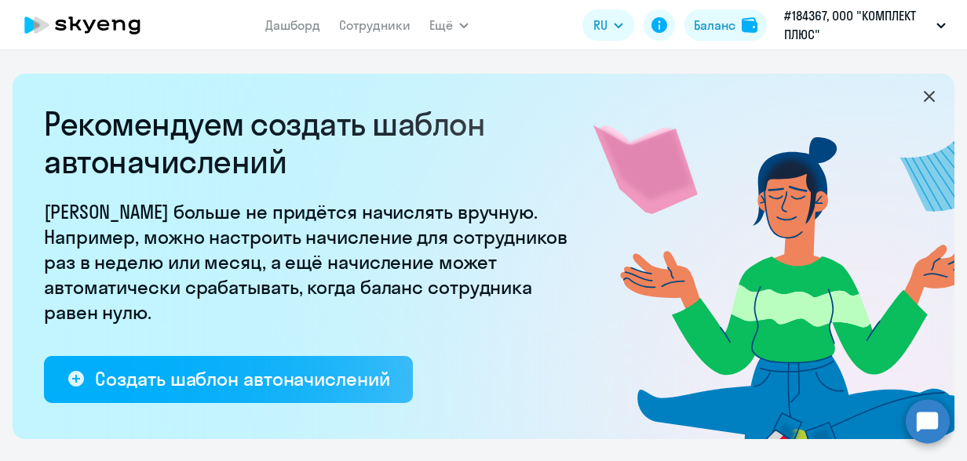
select select "30"
